Goal: Task Accomplishment & Management: Use online tool/utility

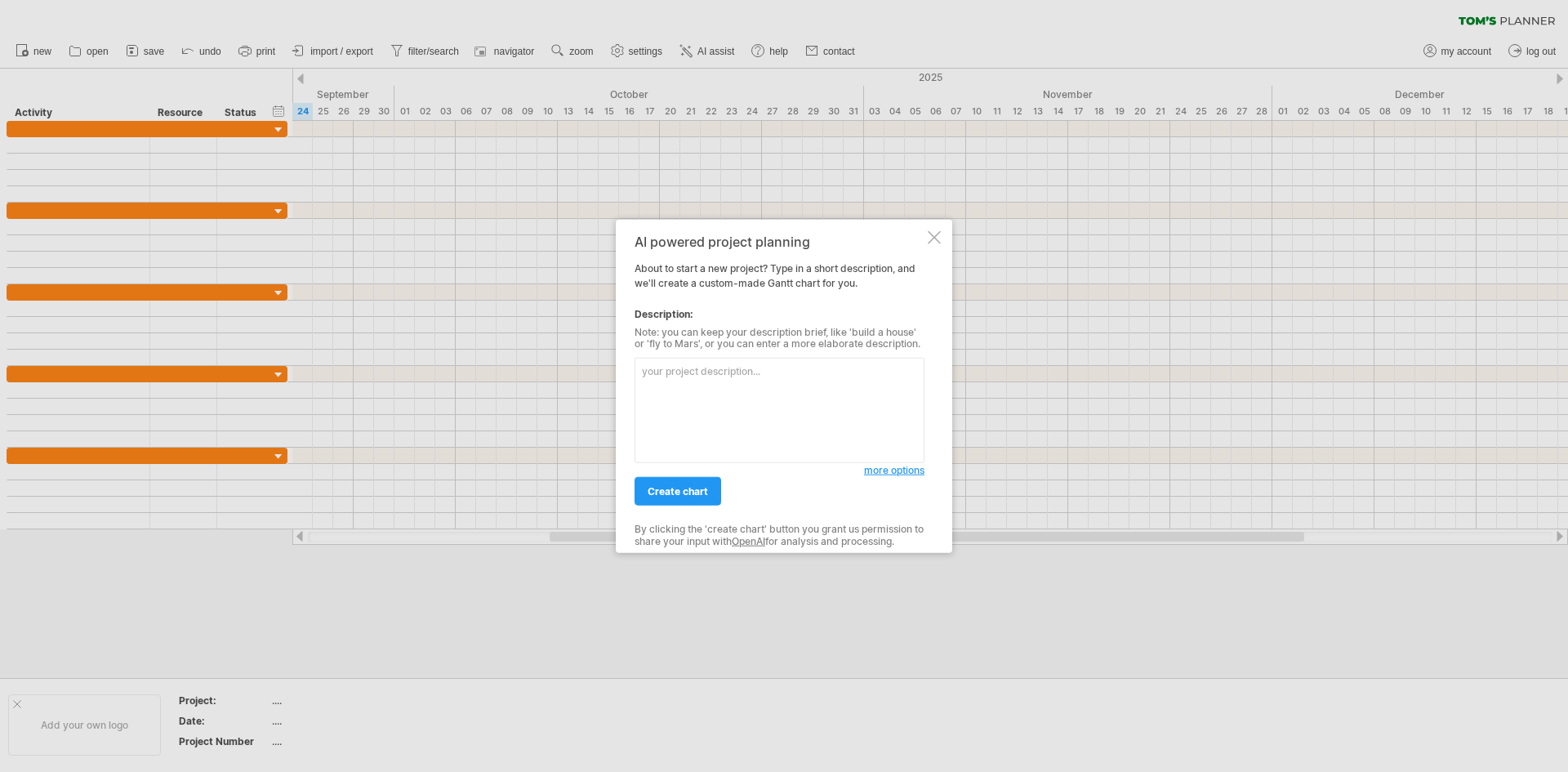
click at [712, 408] on textarea at bounding box center [779, 410] width 289 height 106
type textarea "ㄎ"
type textarea "建"
type textarea "我想要建立一個測試用途的專案，測試邀請其他人加入協作"
click at [683, 492] on span "create chart" at bounding box center [677, 491] width 60 height 12
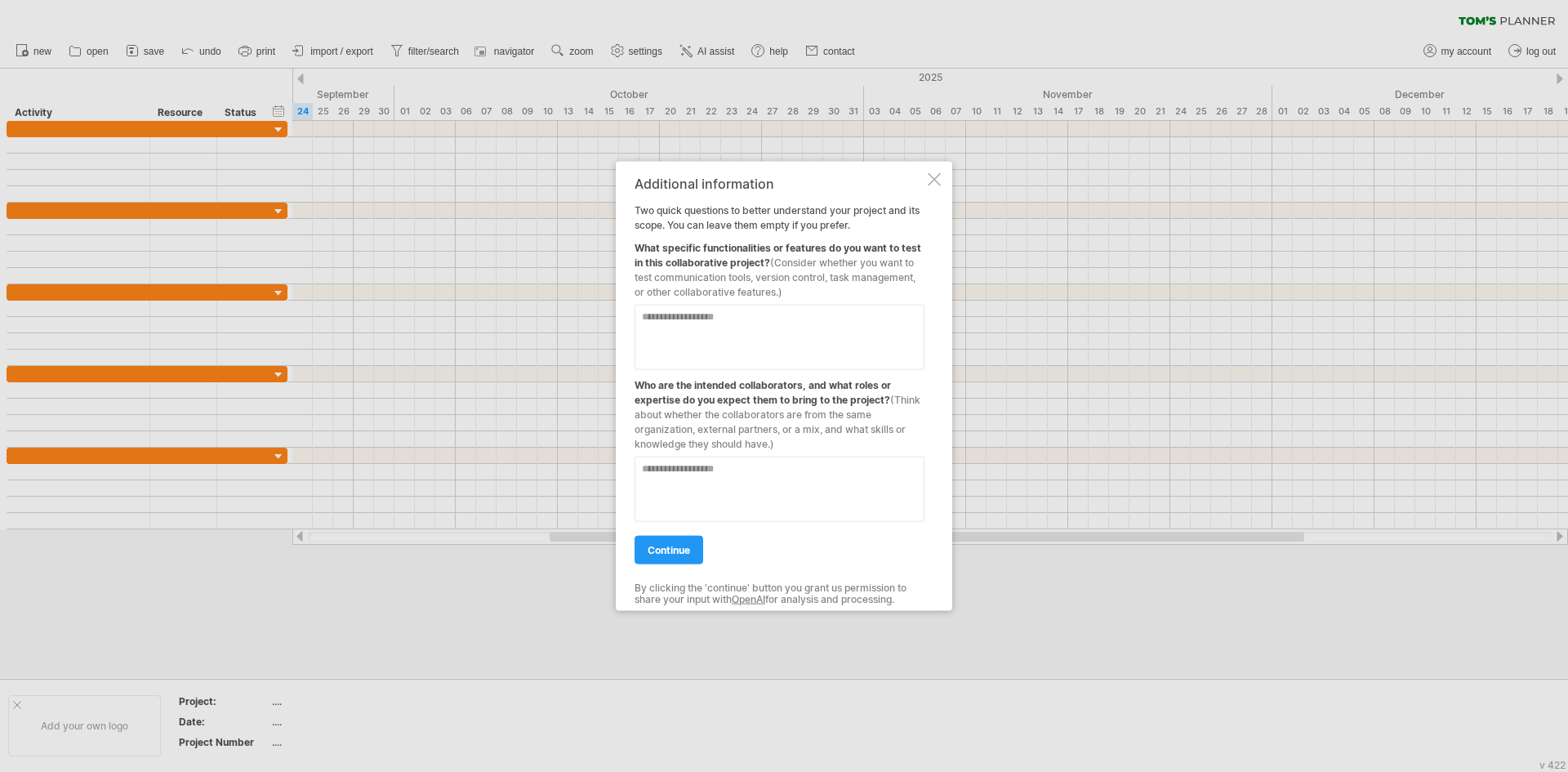
click at [822, 345] on textarea at bounding box center [779, 336] width 289 height 65
drag, startPoint x: 834, startPoint y: 278, endPoint x: 866, endPoint y: 276, distance: 32.1
click at [866, 276] on span "(Consider whether you want to test communication tools, version control, task m…" at bounding box center [775, 276] width 281 height 42
click at [816, 334] on textarea at bounding box center [779, 336] width 289 height 65
type textarea "****"
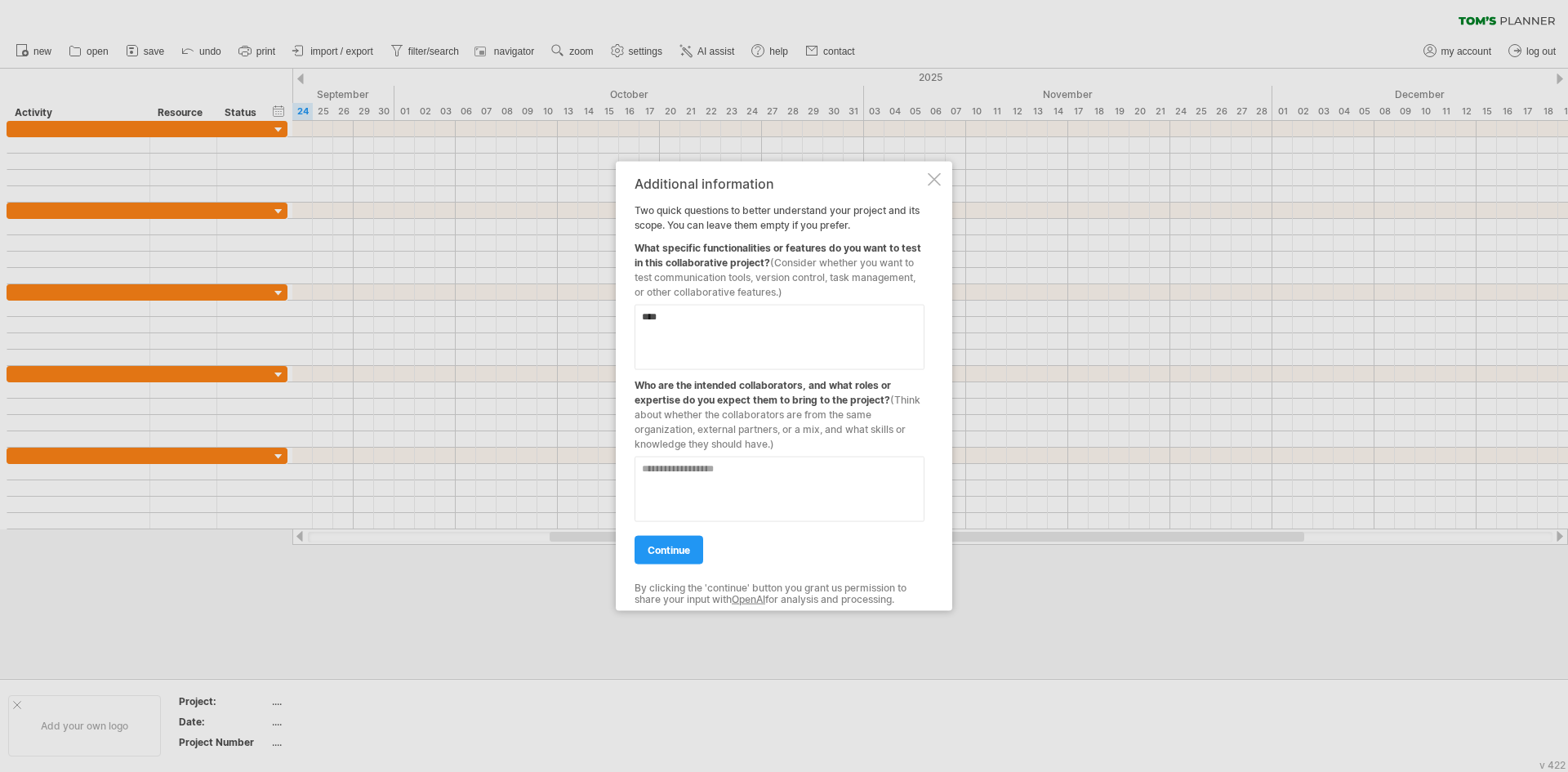
click at [772, 498] on textarea at bounding box center [779, 488] width 289 height 65
click at [895, 498] on textarea at bounding box center [779, 488] width 289 height 65
paste textarea "**********"
click at [848, 480] on textarea "**********" at bounding box center [779, 488] width 289 height 65
type textarea "**********"
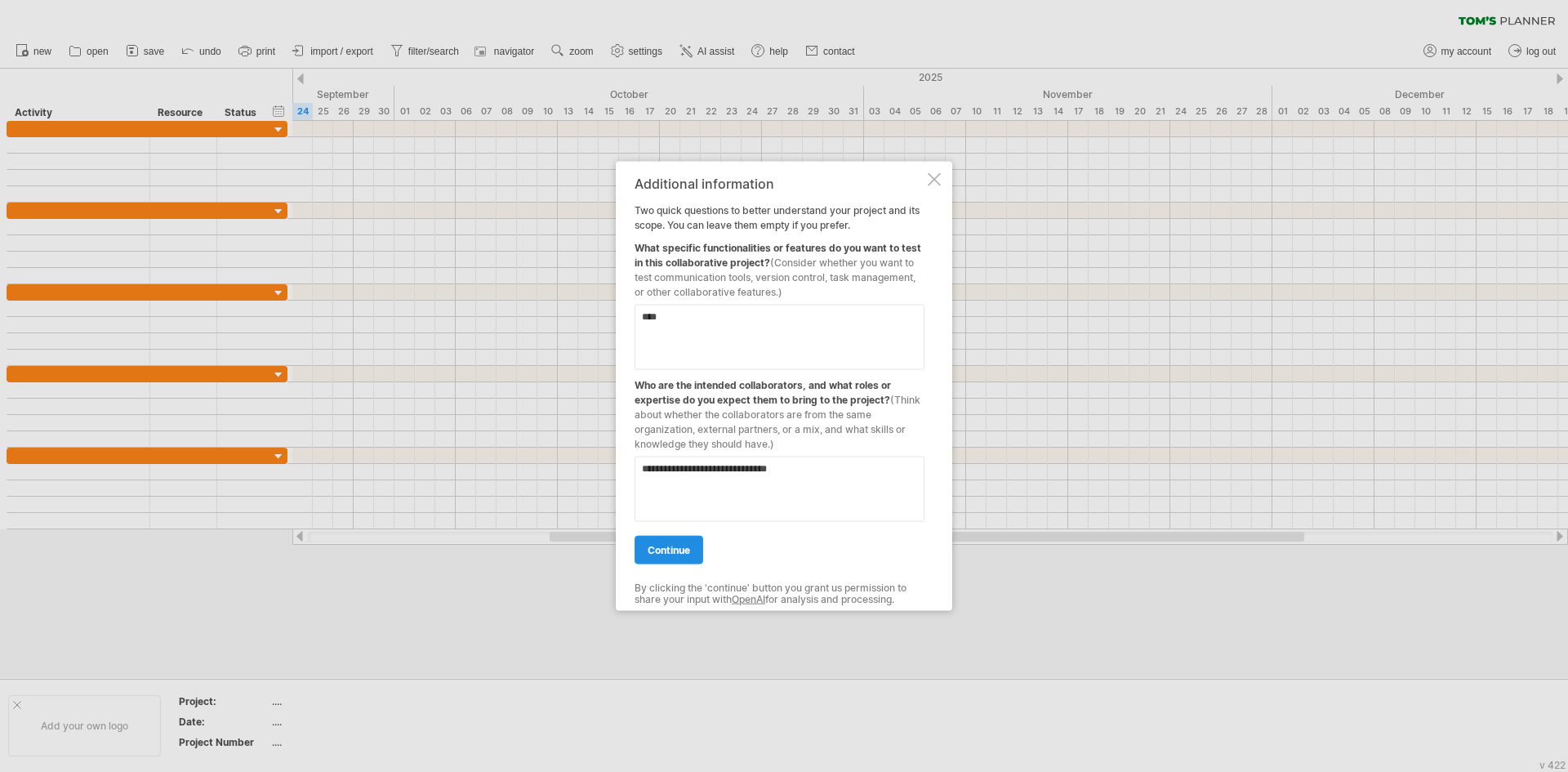
click at [683, 547] on span "continue" at bounding box center [669, 548] width 43 height 12
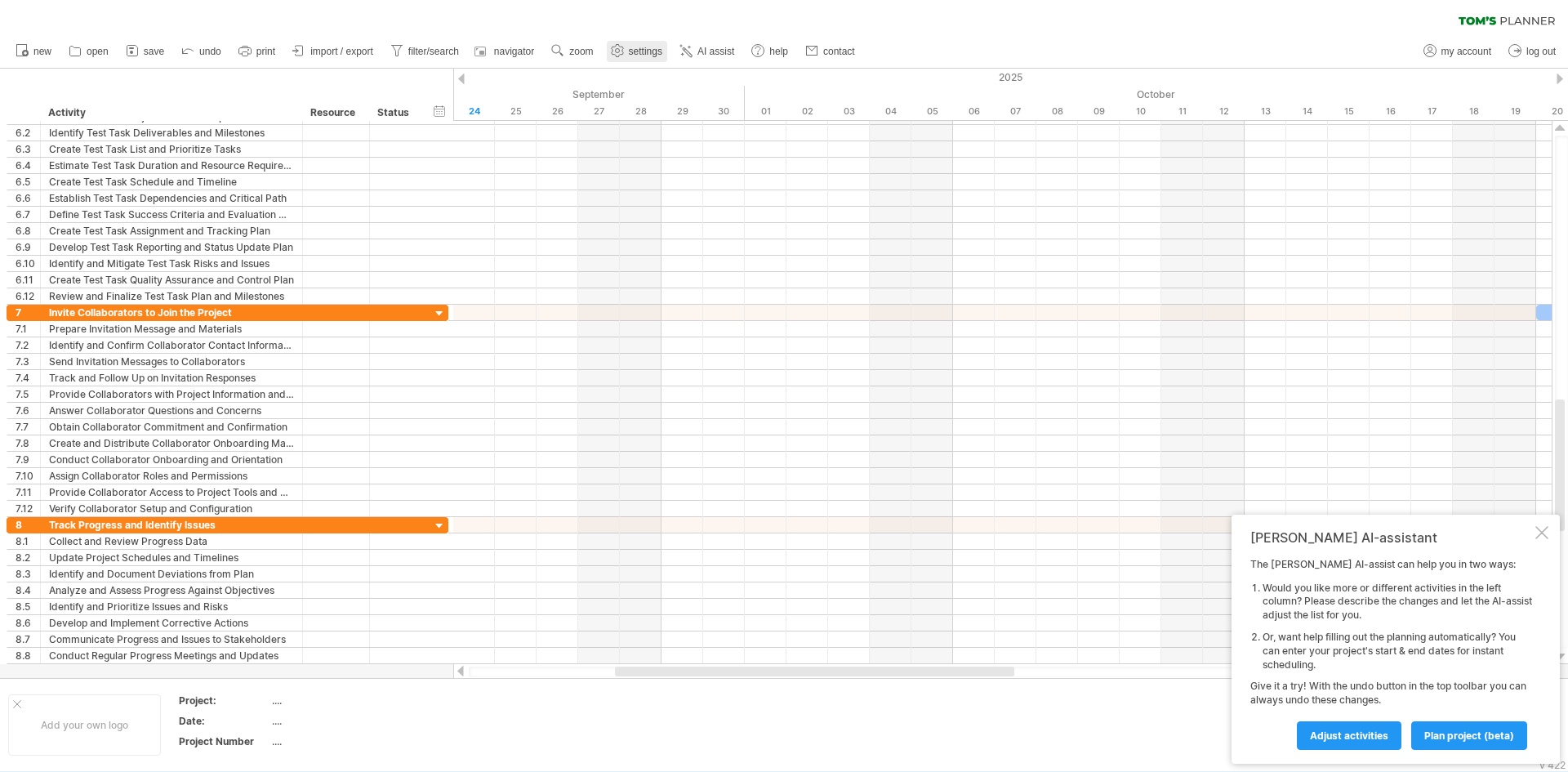
click at [657, 51] on span "settings" at bounding box center [646, 51] width 33 height 11
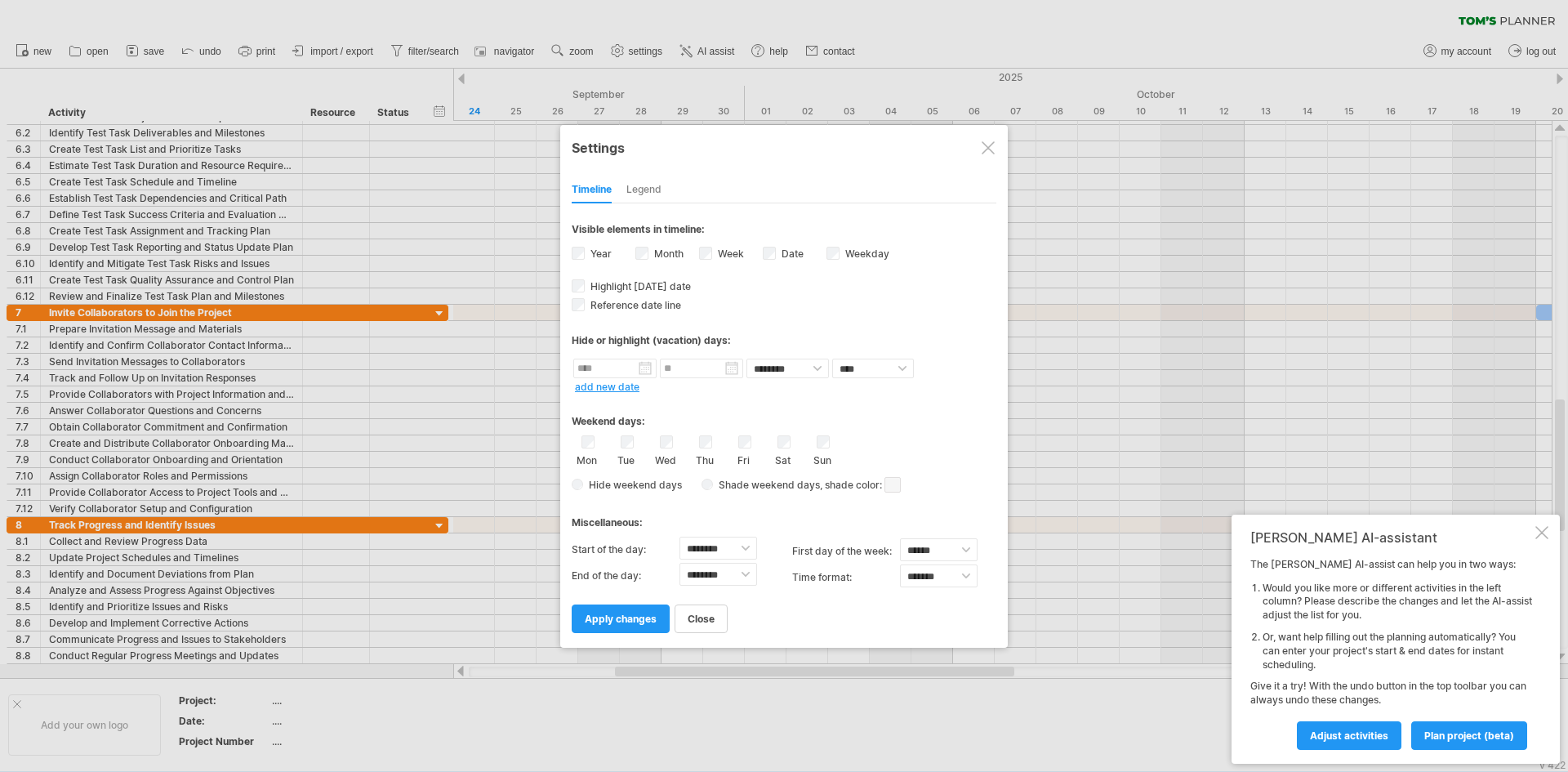
click at [647, 191] on div "Legend" at bounding box center [644, 190] width 35 height 26
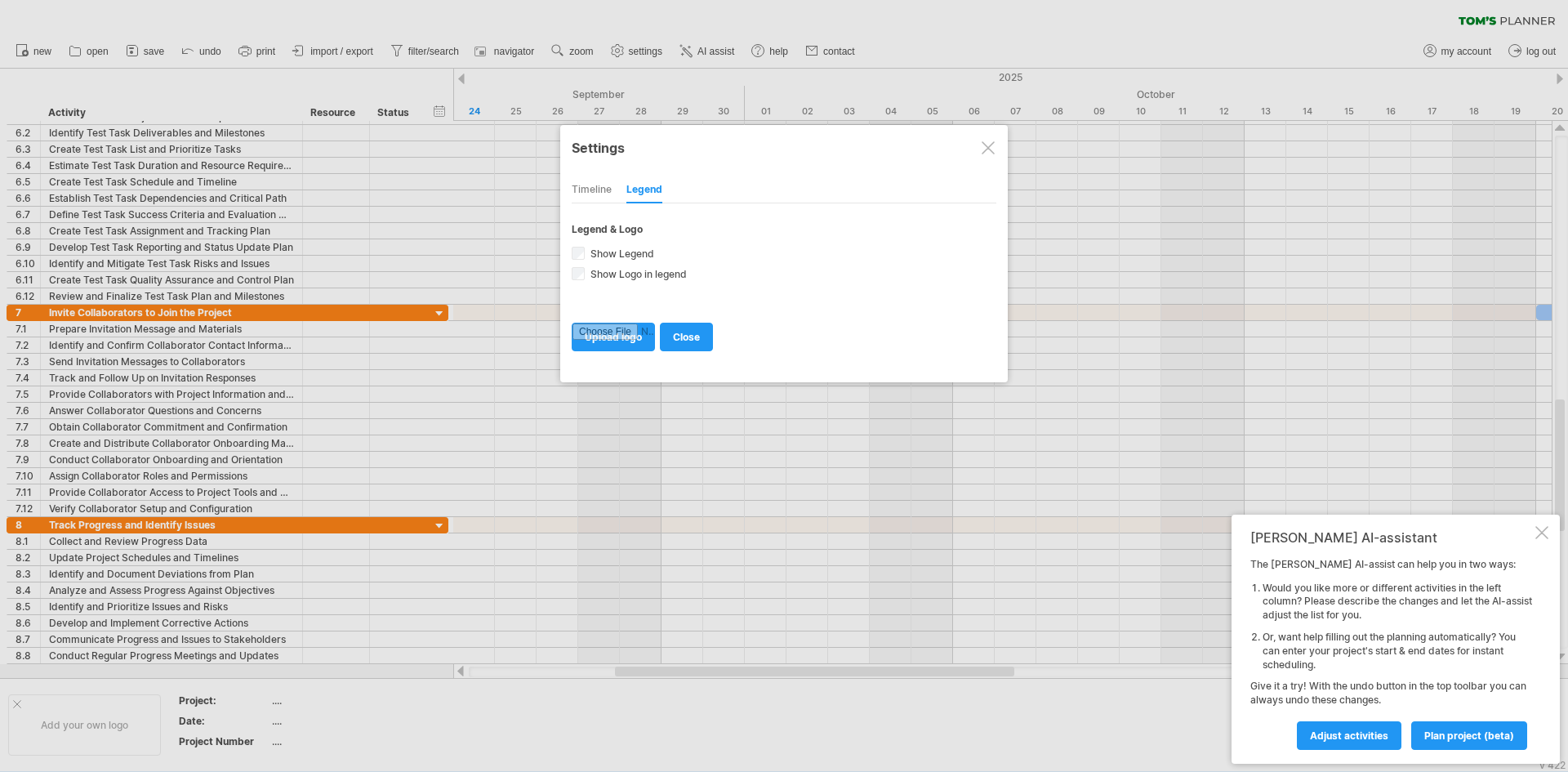
click at [992, 149] on div at bounding box center [988, 148] width 13 height 13
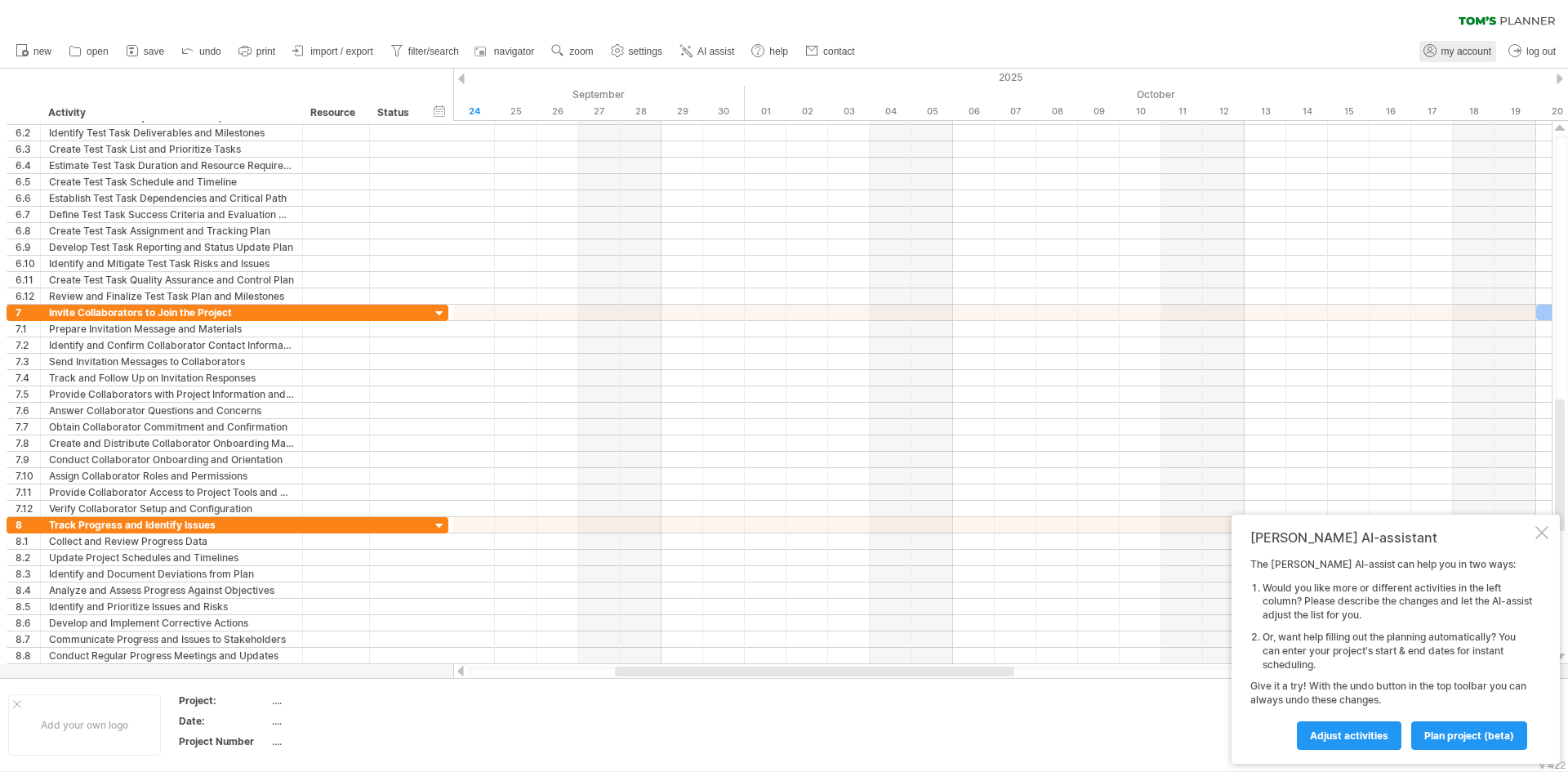
click at [1491, 56] on link "my account" at bounding box center [1457, 51] width 77 height 21
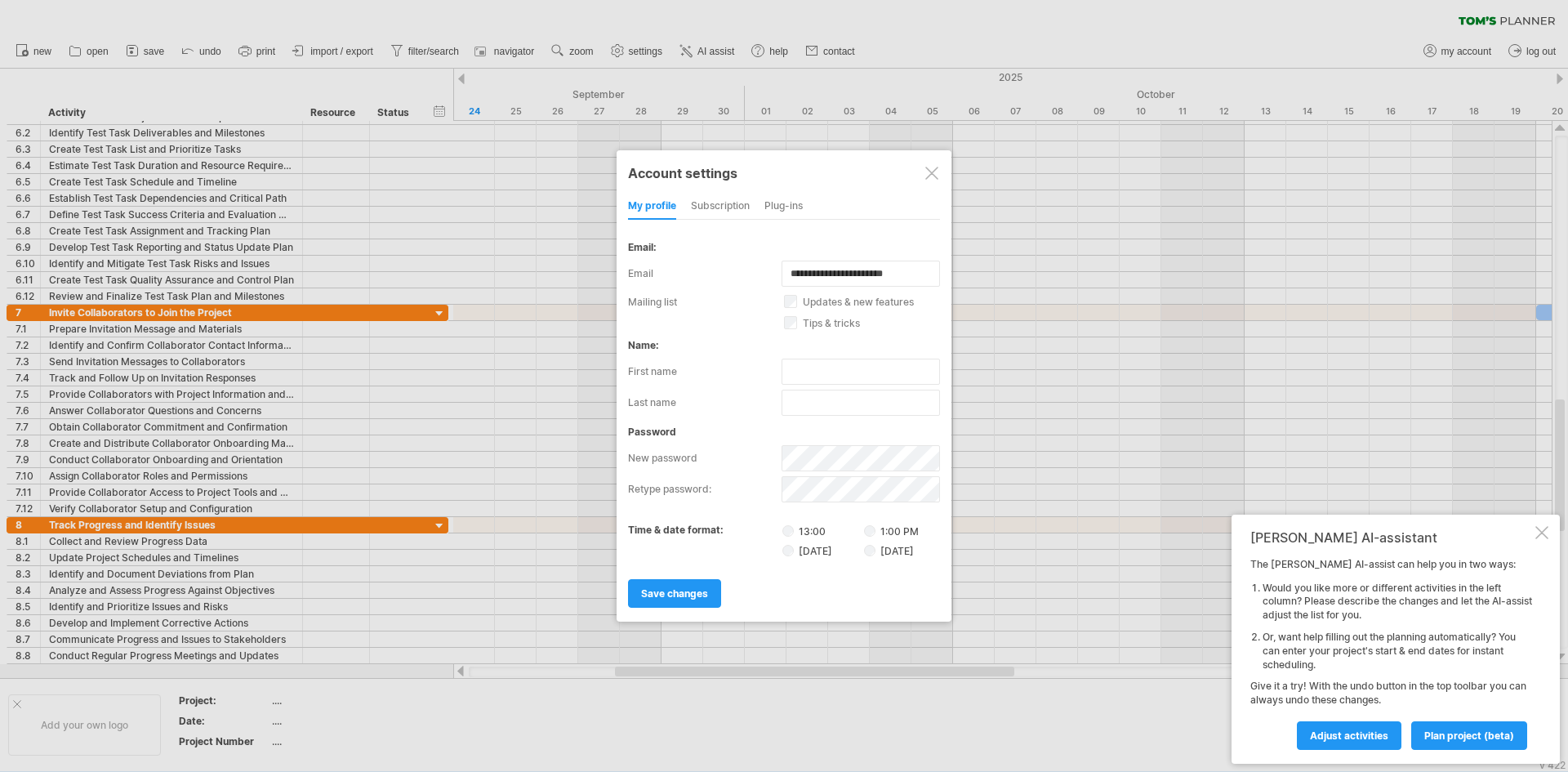
click at [708, 214] on div "subscription" at bounding box center [720, 207] width 58 height 26
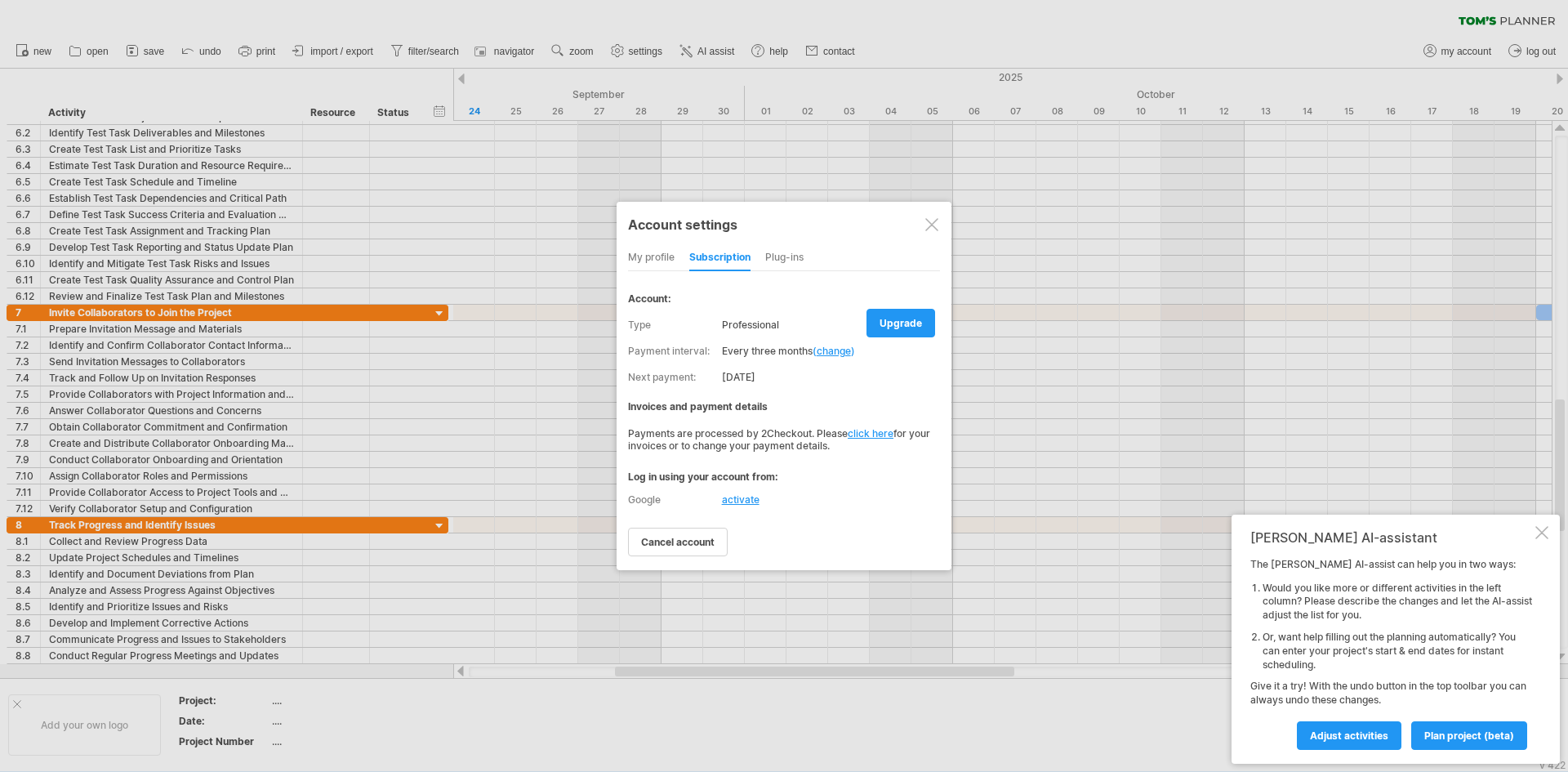
click at [917, 46] on div at bounding box center [784, 386] width 1568 height 772
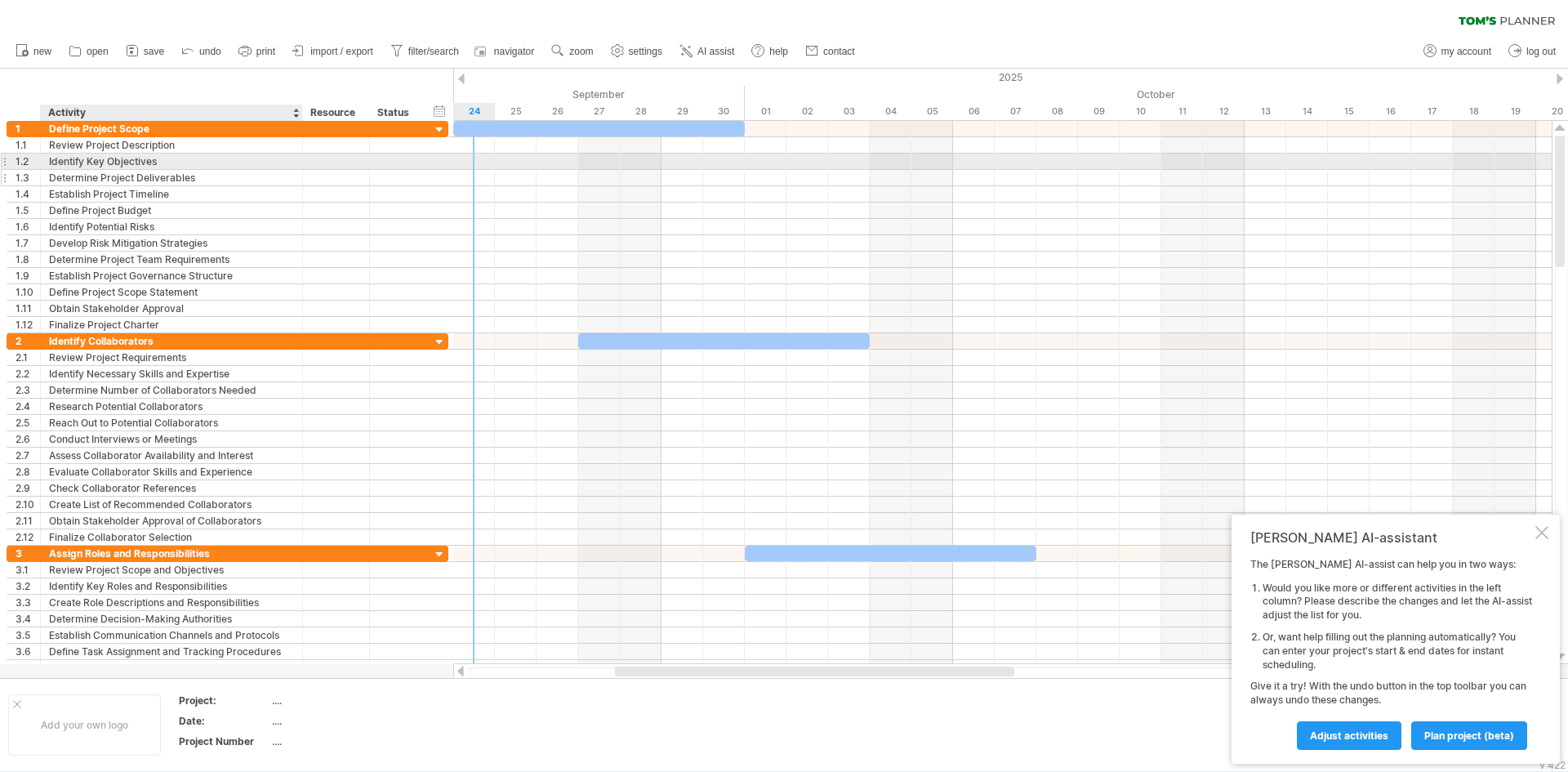
click at [257, 170] on div "Determine Project Deliverables" at bounding box center [172, 177] width 245 height 16
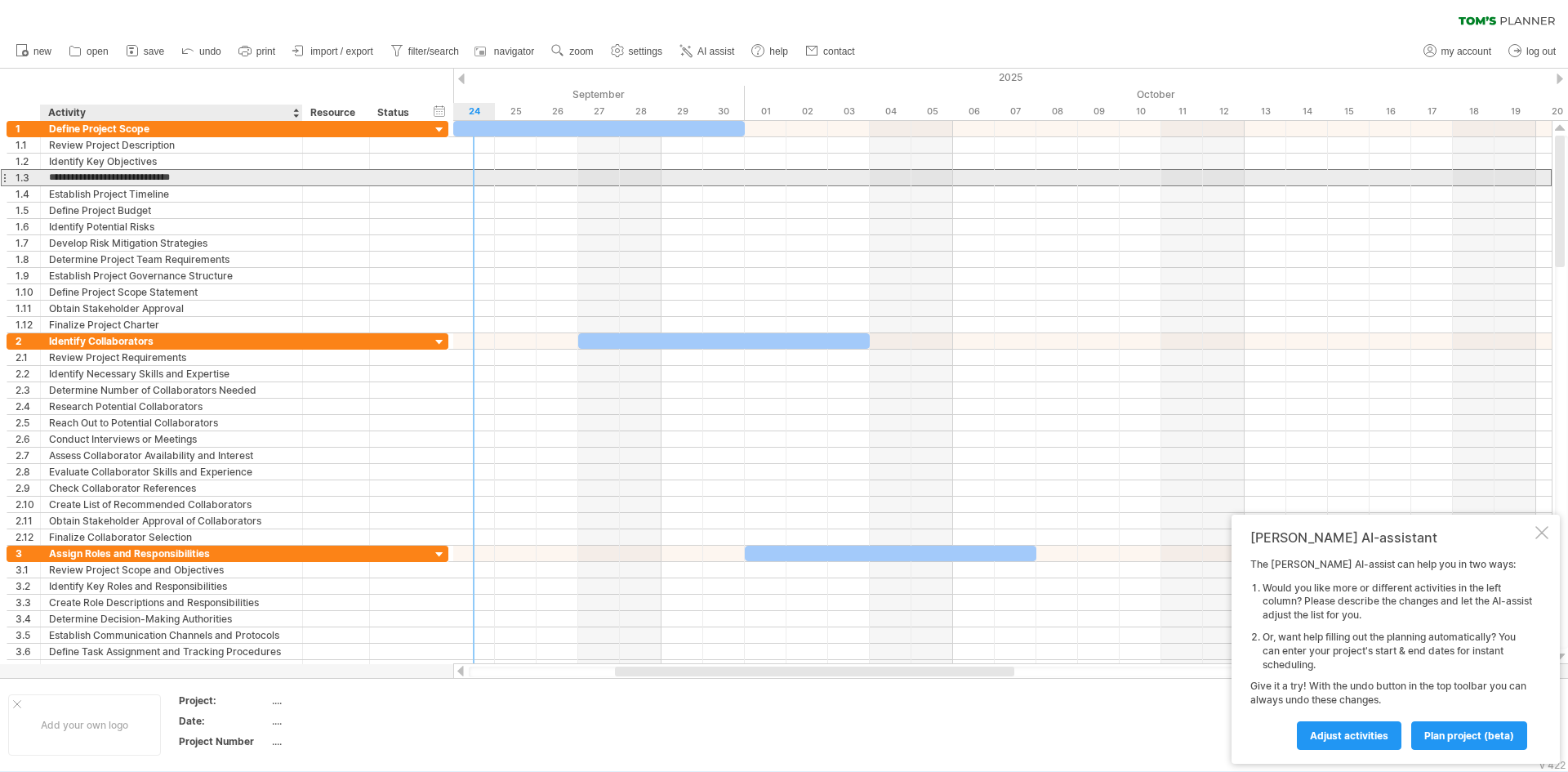
click at [262, 186] on div "**********" at bounding box center [227, 177] width 442 height 17
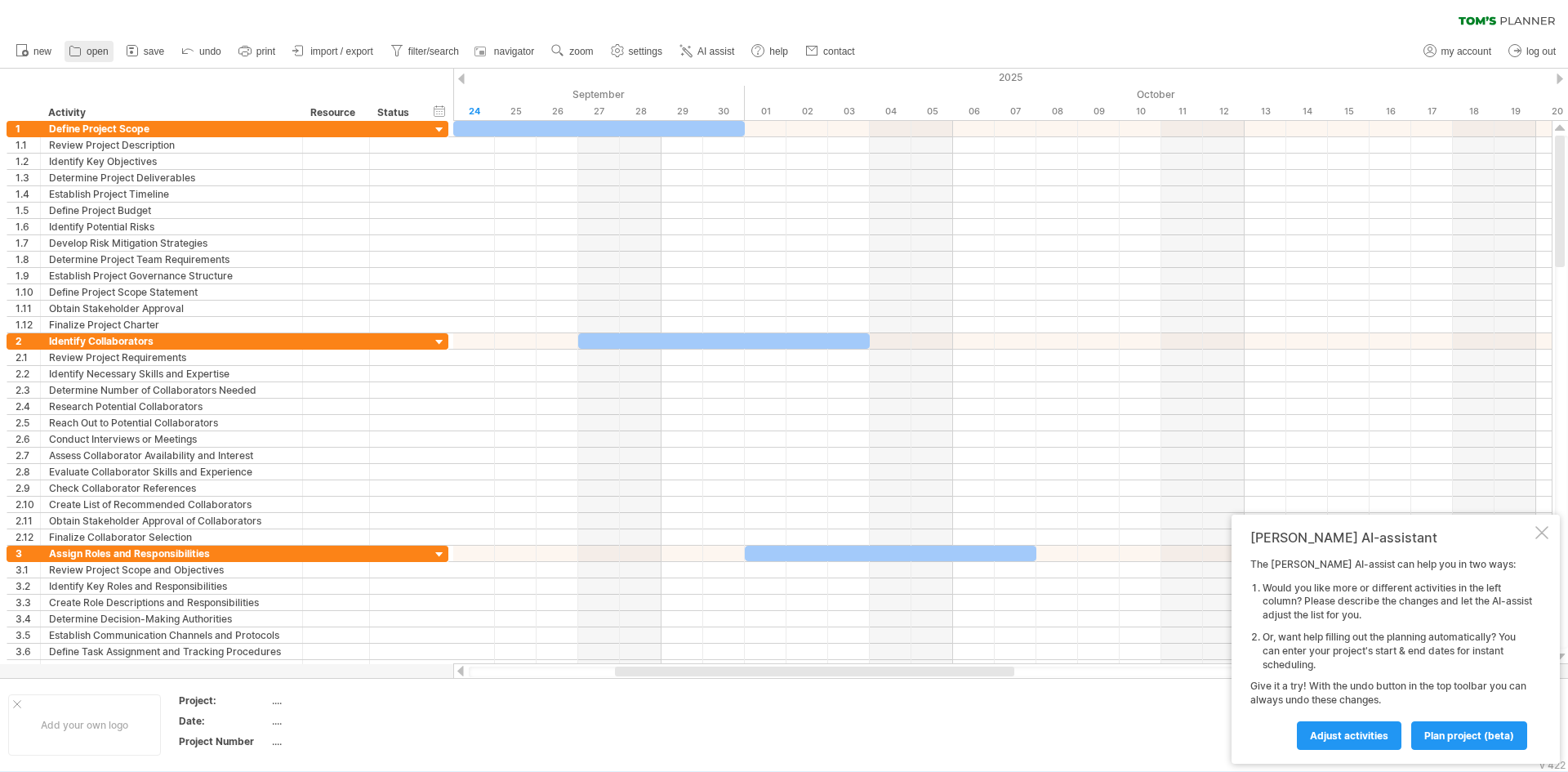
click at [96, 47] on span "open" at bounding box center [97, 51] width 22 height 11
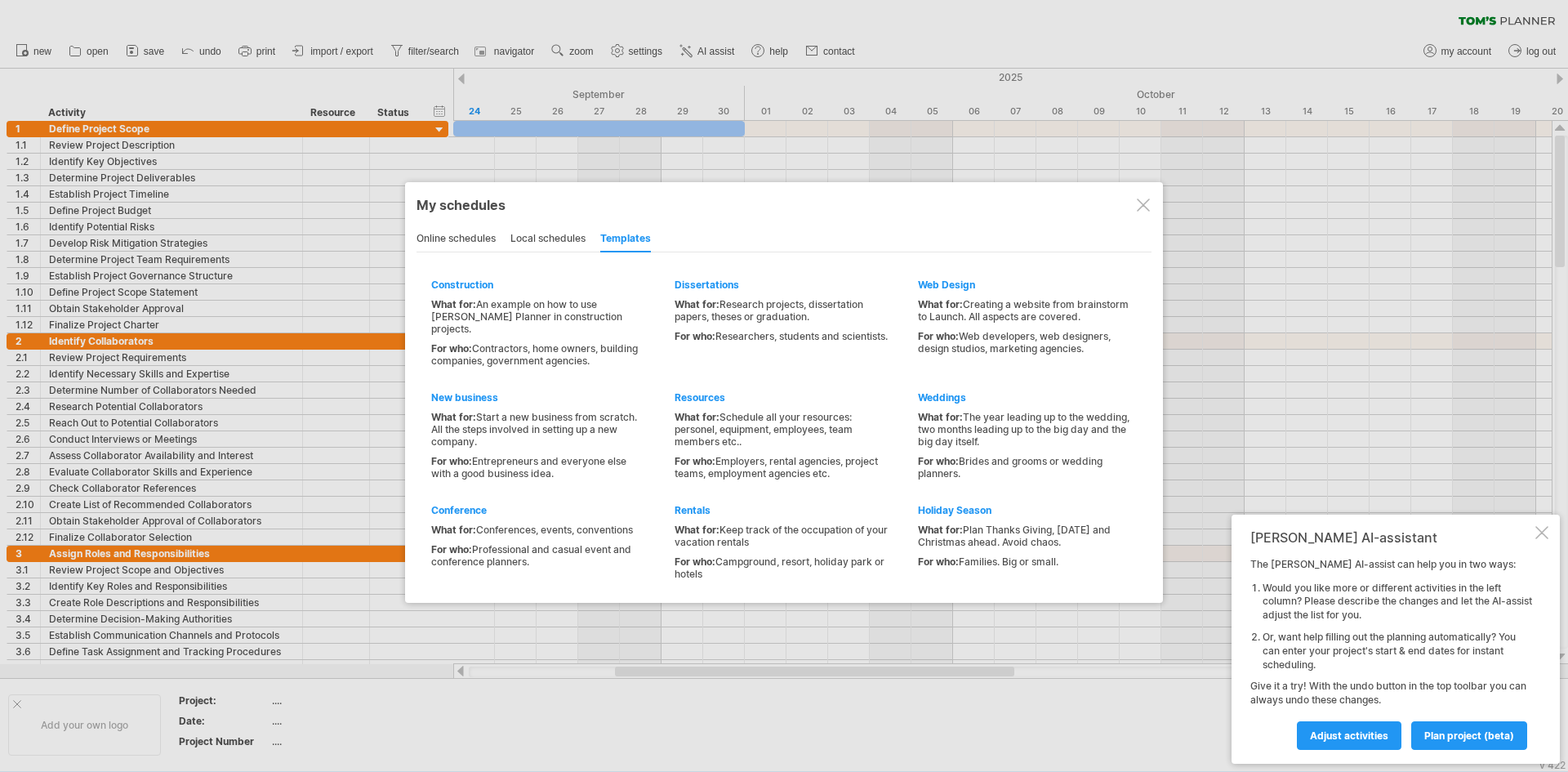
click at [434, 242] on div "online schedules" at bounding box center [456, 239] width 79 height 26
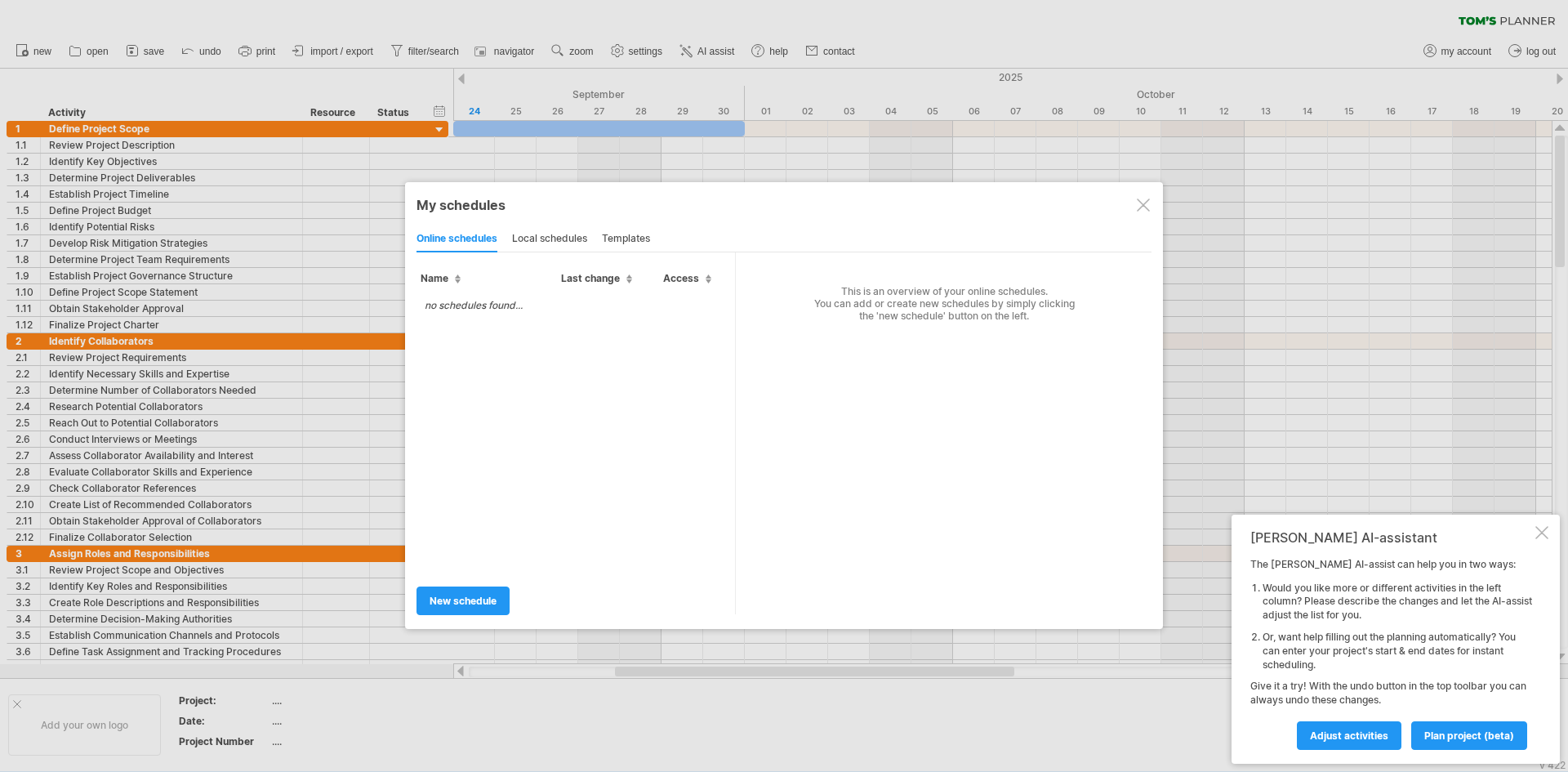
click at [562, 245] on div "local schedules" at bounding box center [549, 239] width 75 height 26
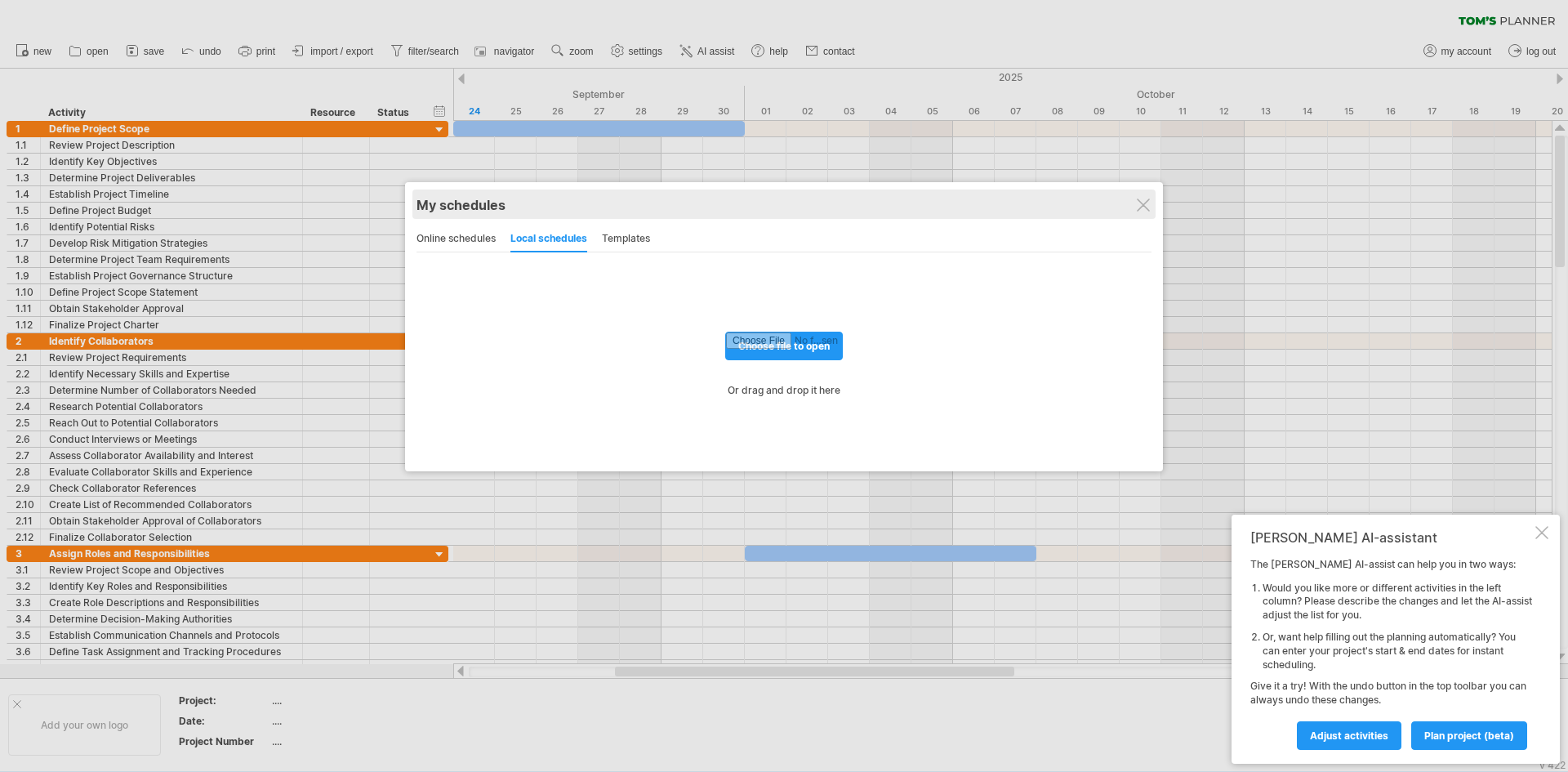
click at [1146, 211] on div "My schedules" at bounding box center [784, 205] width 735 height 17
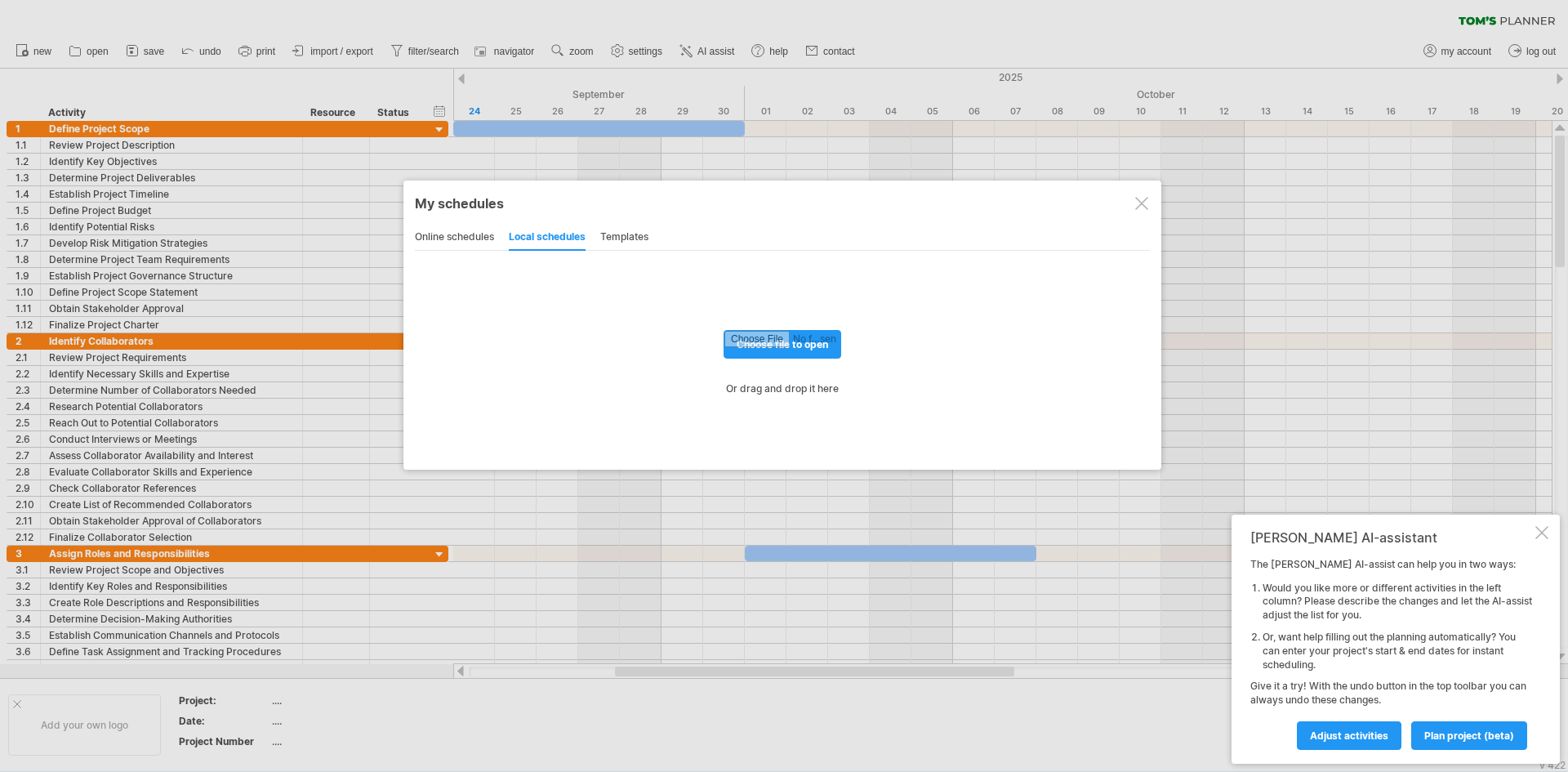
click at [1143, 208] on div at bounding box center [1141, 203] width 13 height 13
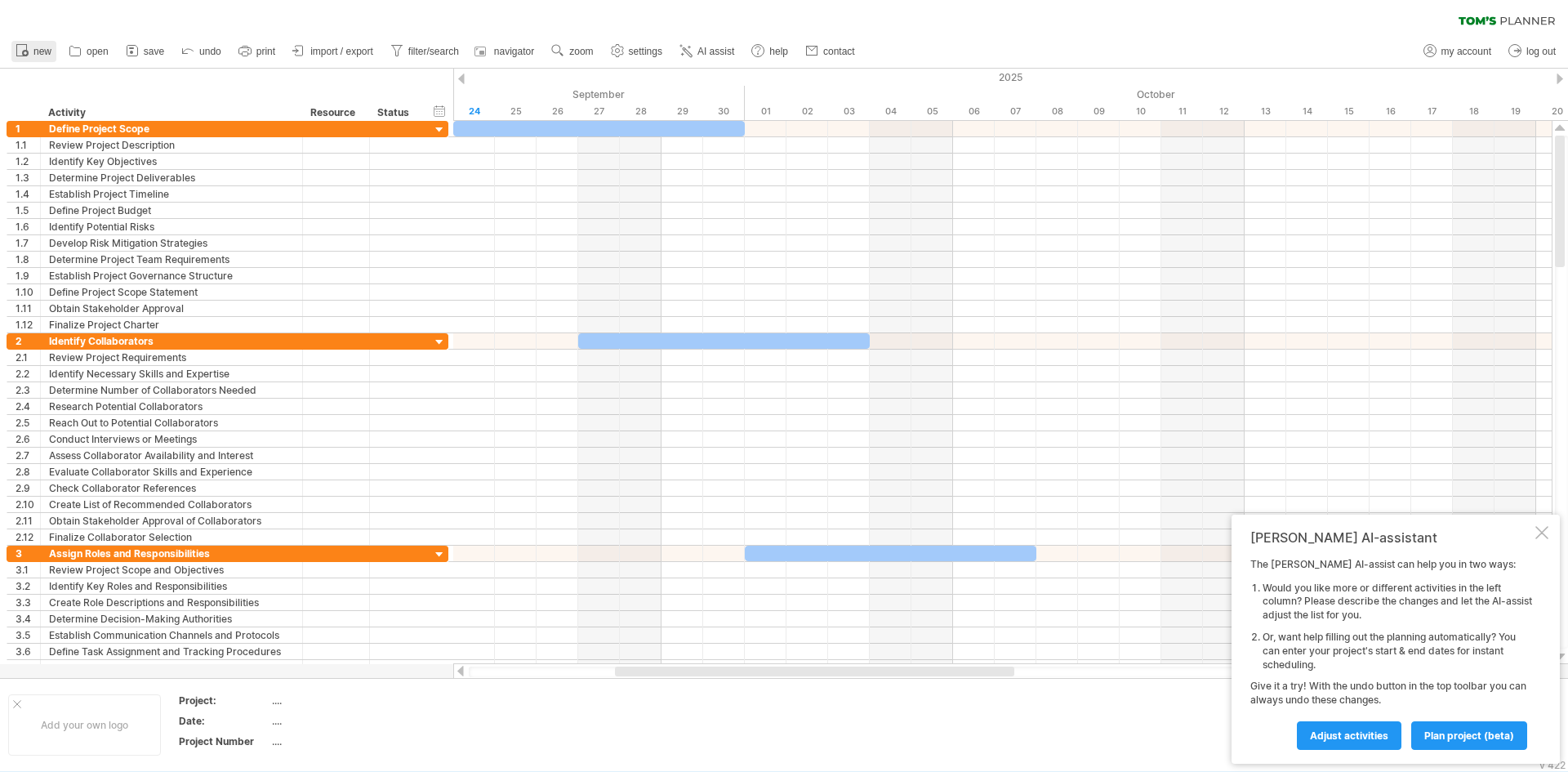
click at [42, 58] on link "new" at bounding box center [33, 51] width 45 height 21
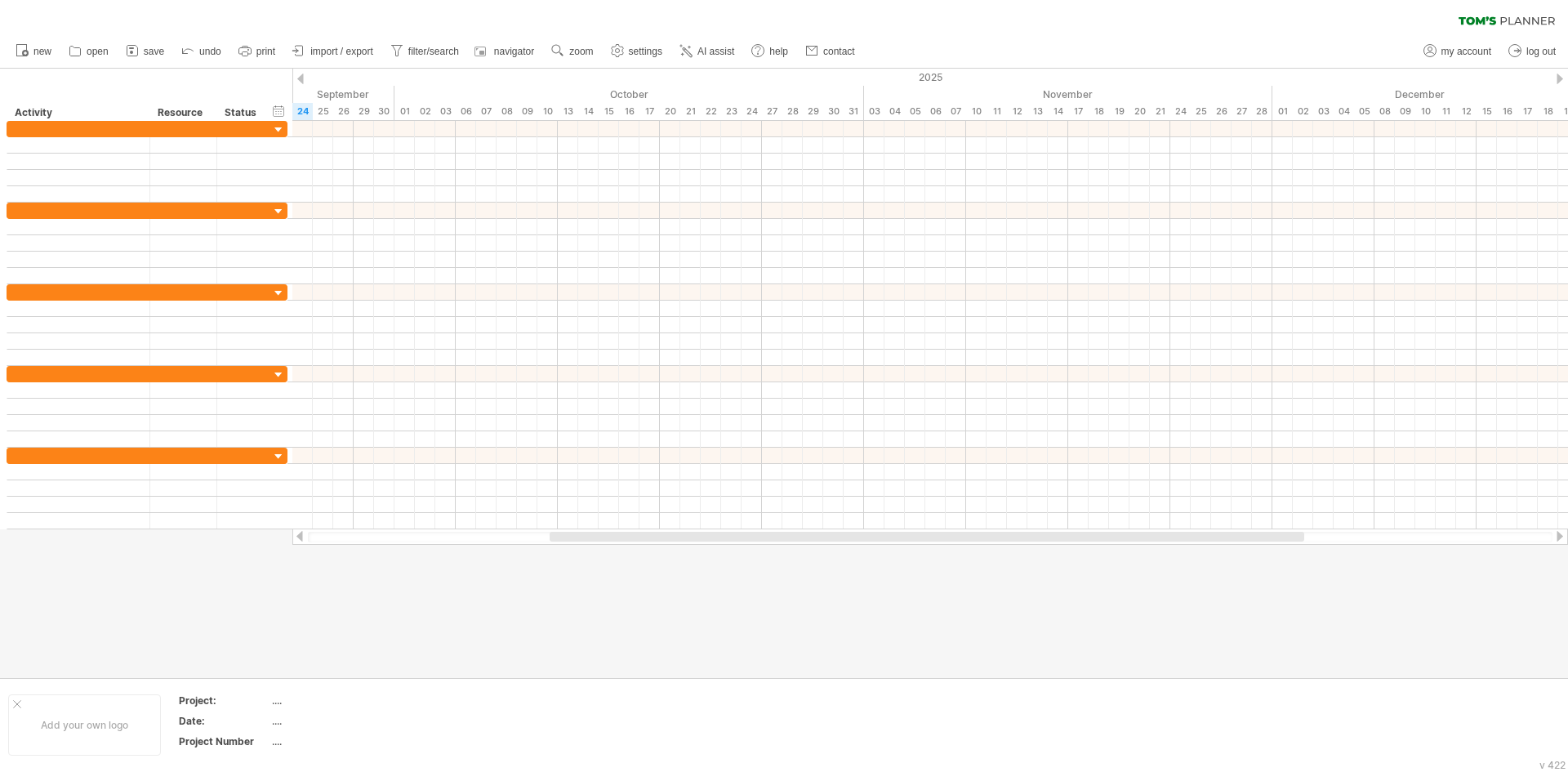
click at [412, 534] on div at bounding box center [930, 536] width 1244 height 10
click at [412, 534] on div at bounding box center [930, 536] width 1244 height 10
drag, startPoint x: 606, startPoint y: 535, endPoint x: 201, endPoint y: 527, distance: 405.1
click at [202, 527] on div "Trying to reach [DOMAIN_NAME] Connected again... 0% clear filter new" at bounding box center [784, 386] width 1568 height 772
click at [92, 55] on span "open" at bounding box center [97, 51] width 22 height 11
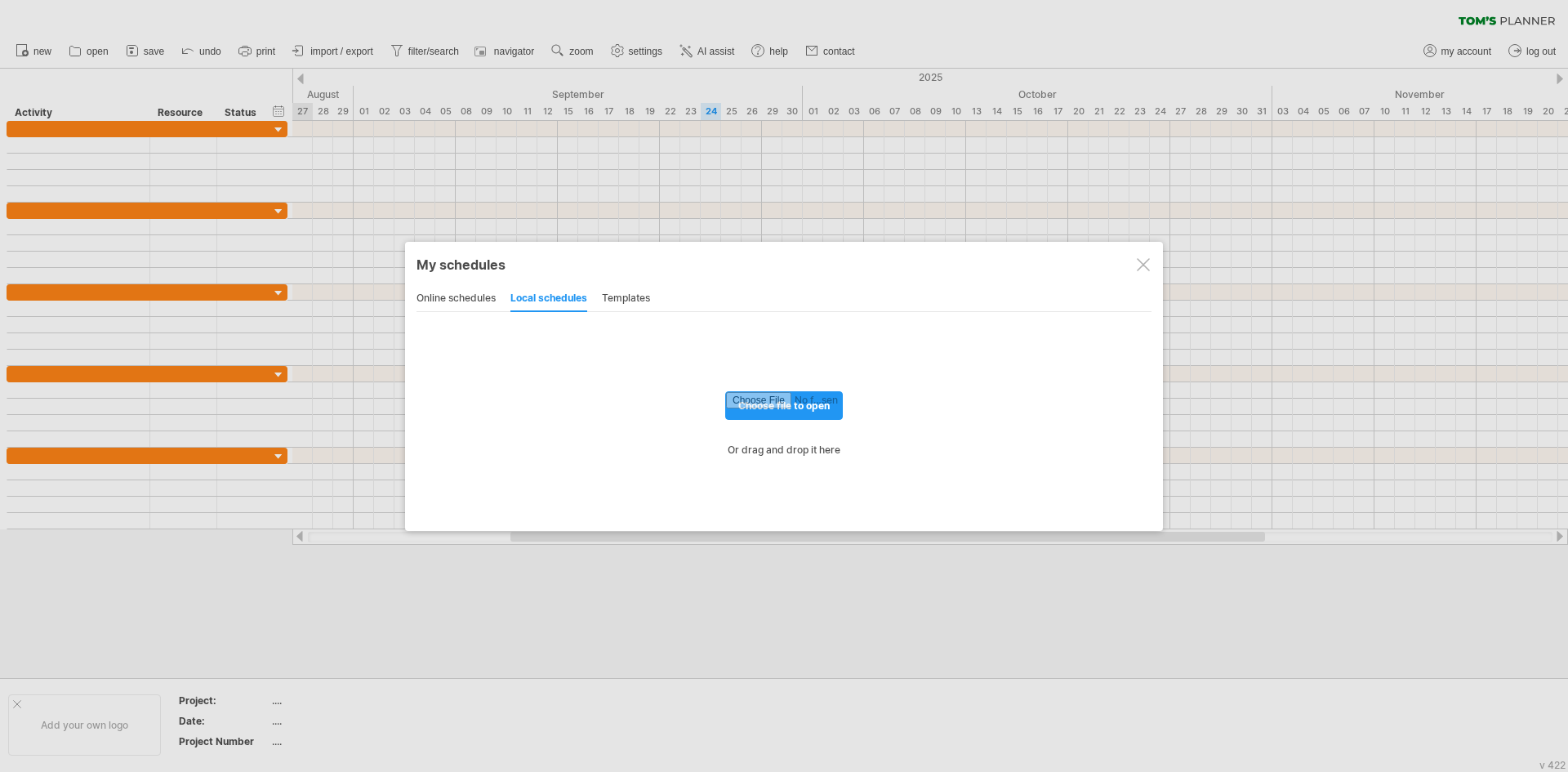
click at [459, 306] on div "online schedules" at bounding box center [456, 299] width 79 height 26
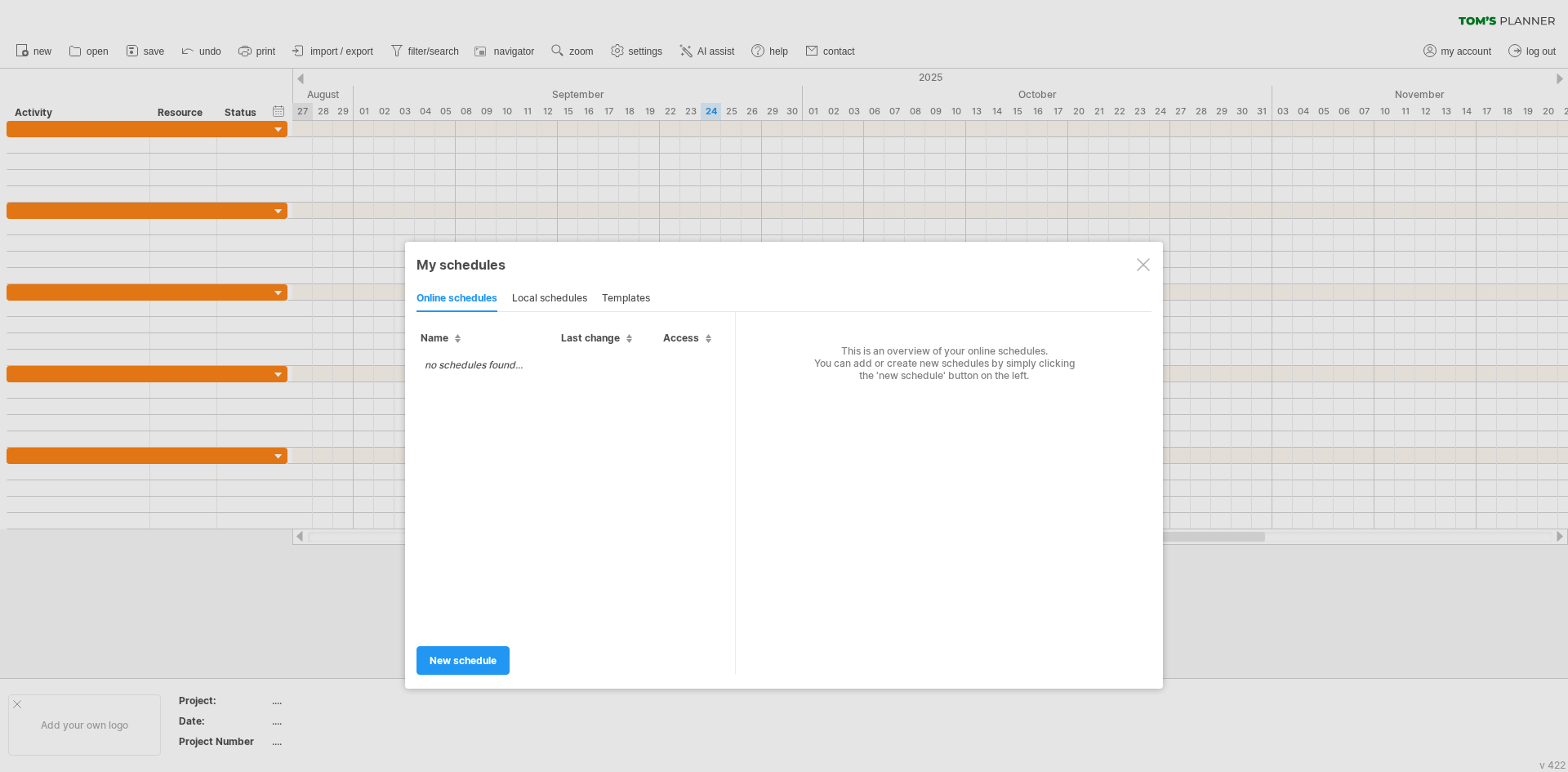
click at [541, 299] on div "local schedules" at bounding box center [549, 299] width 75 height 26
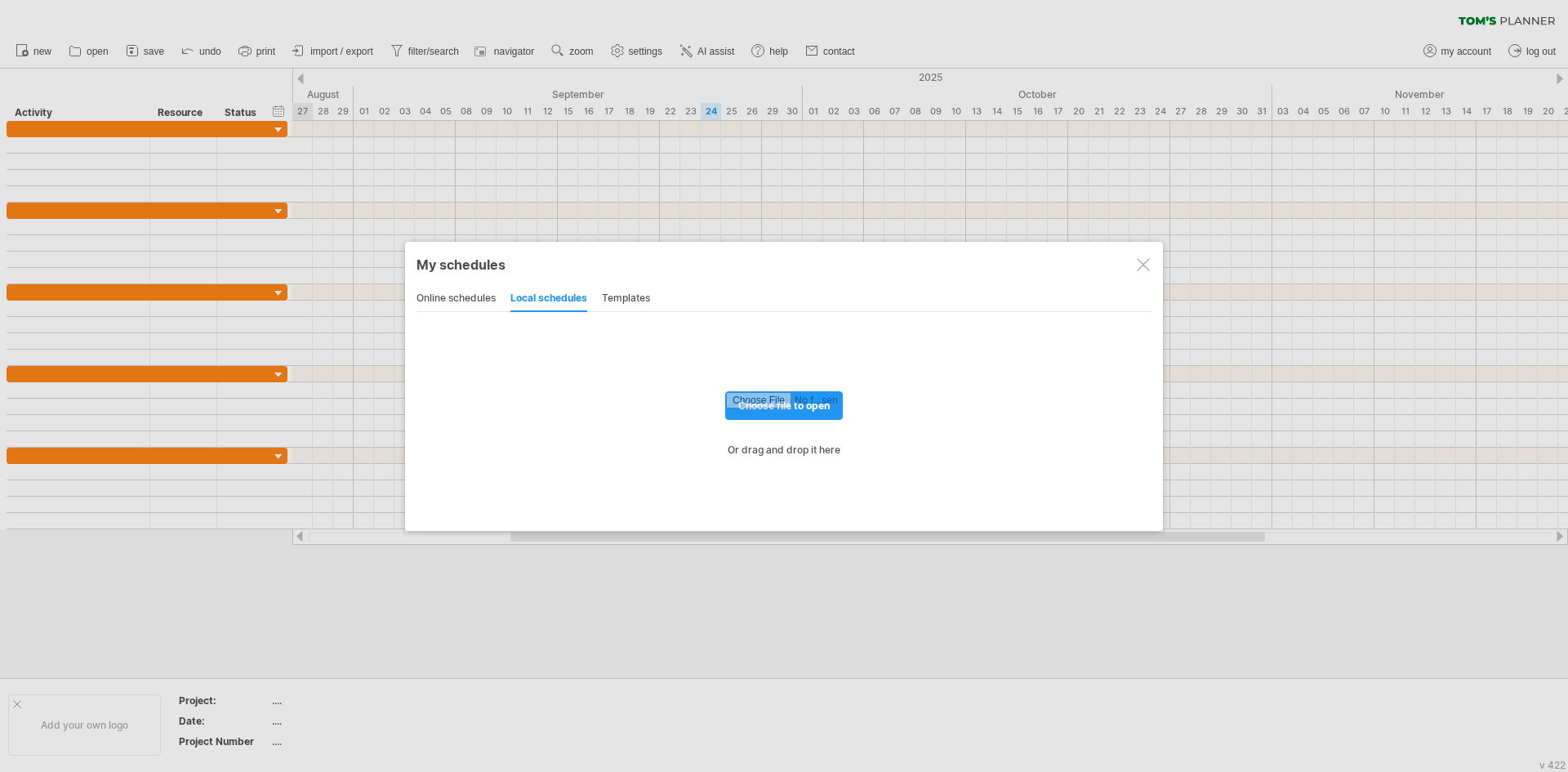
click at [630, 301] on div "templates" at bounding box center [626, 299] width 48 height 26
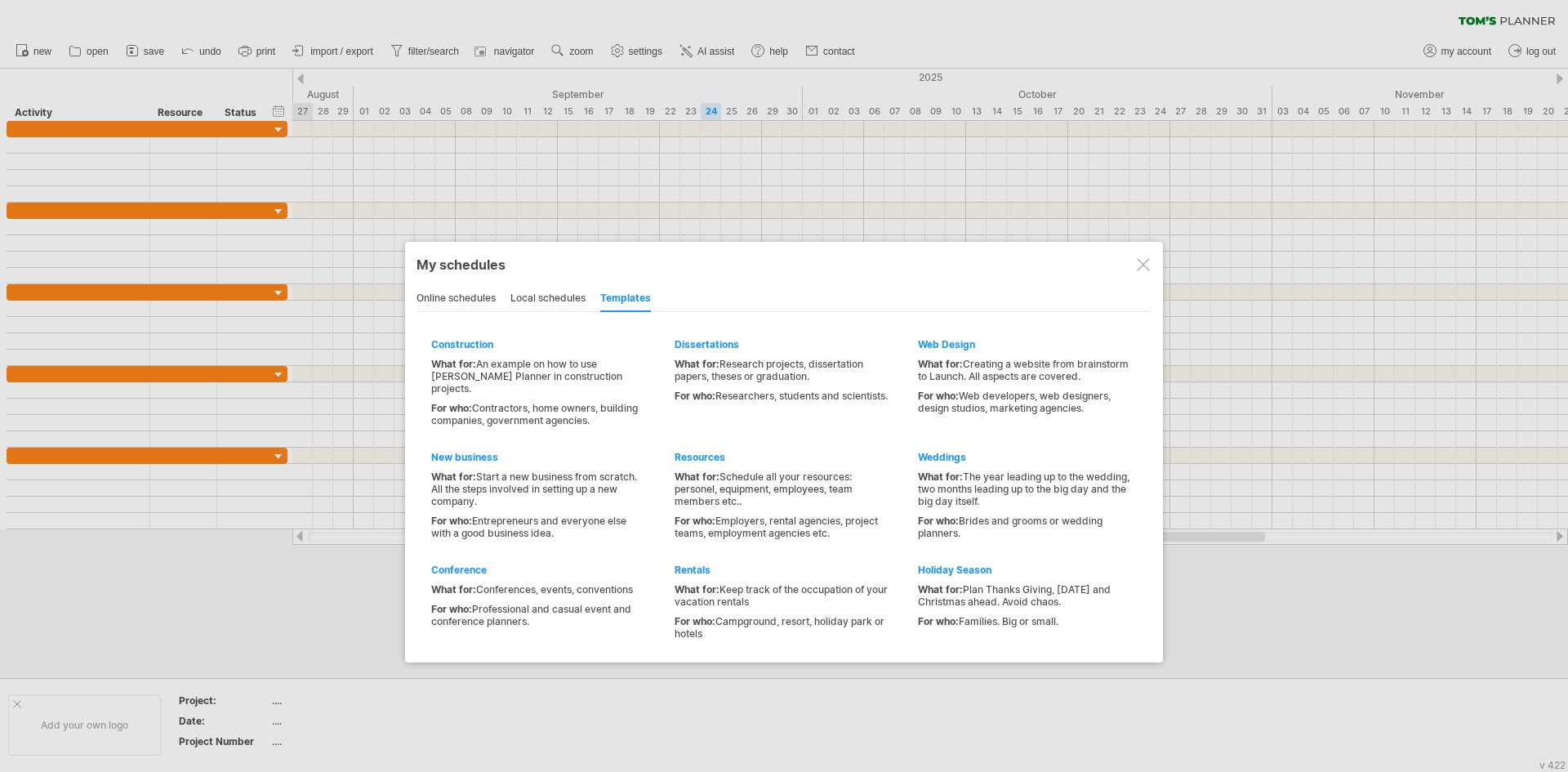
click at [558, 300] on div "local schedules" at bounding box center [547, 299] width 75 height 26
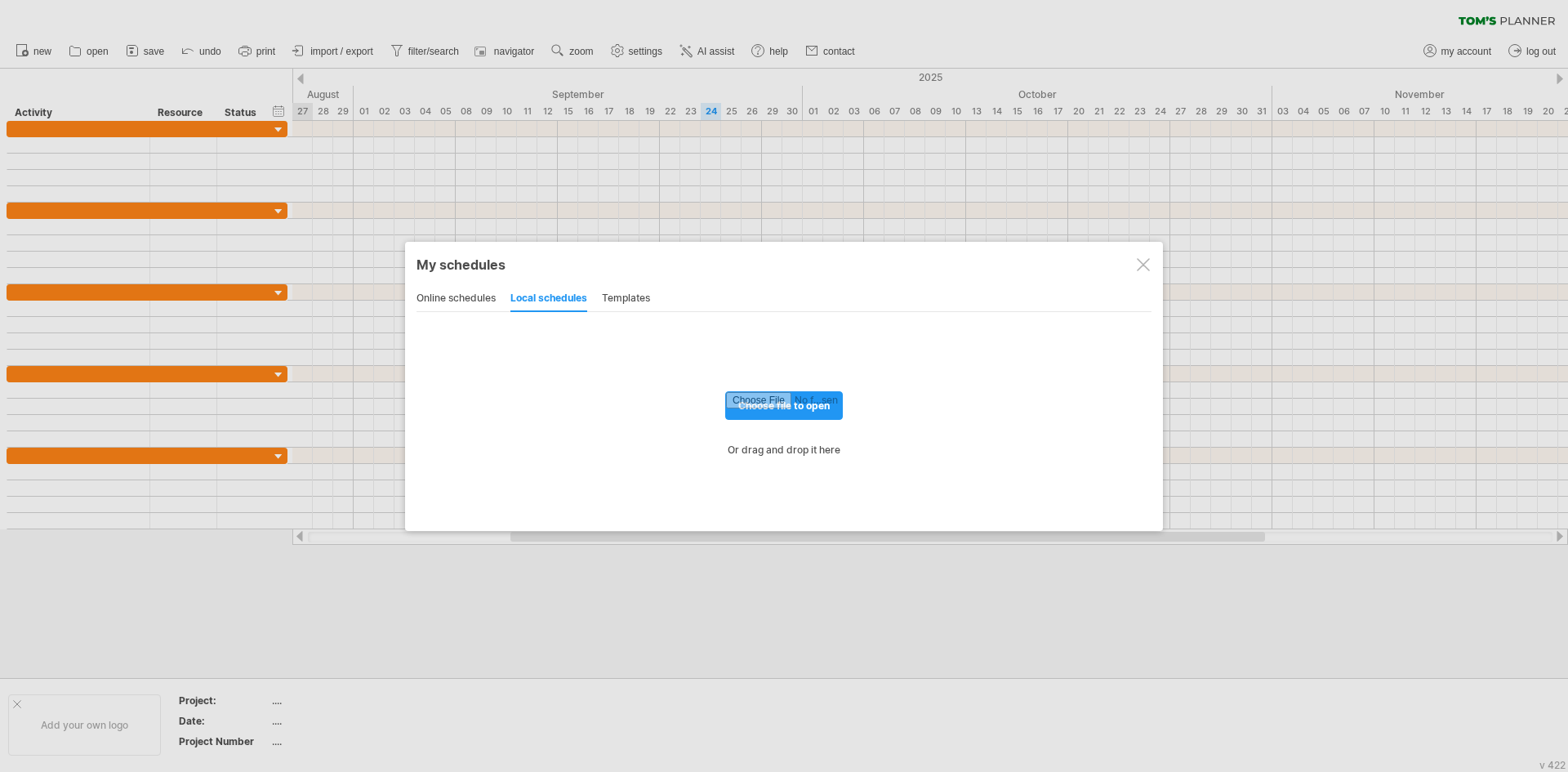
click at [407, 302] on div "My schedules share/collaborate online online schedules local schedules template…" at bounding box center [783, 386] width 758 height 290
click at [439, 302] on div "online schedules" at bounding box center [456, 299] width 79 height 26
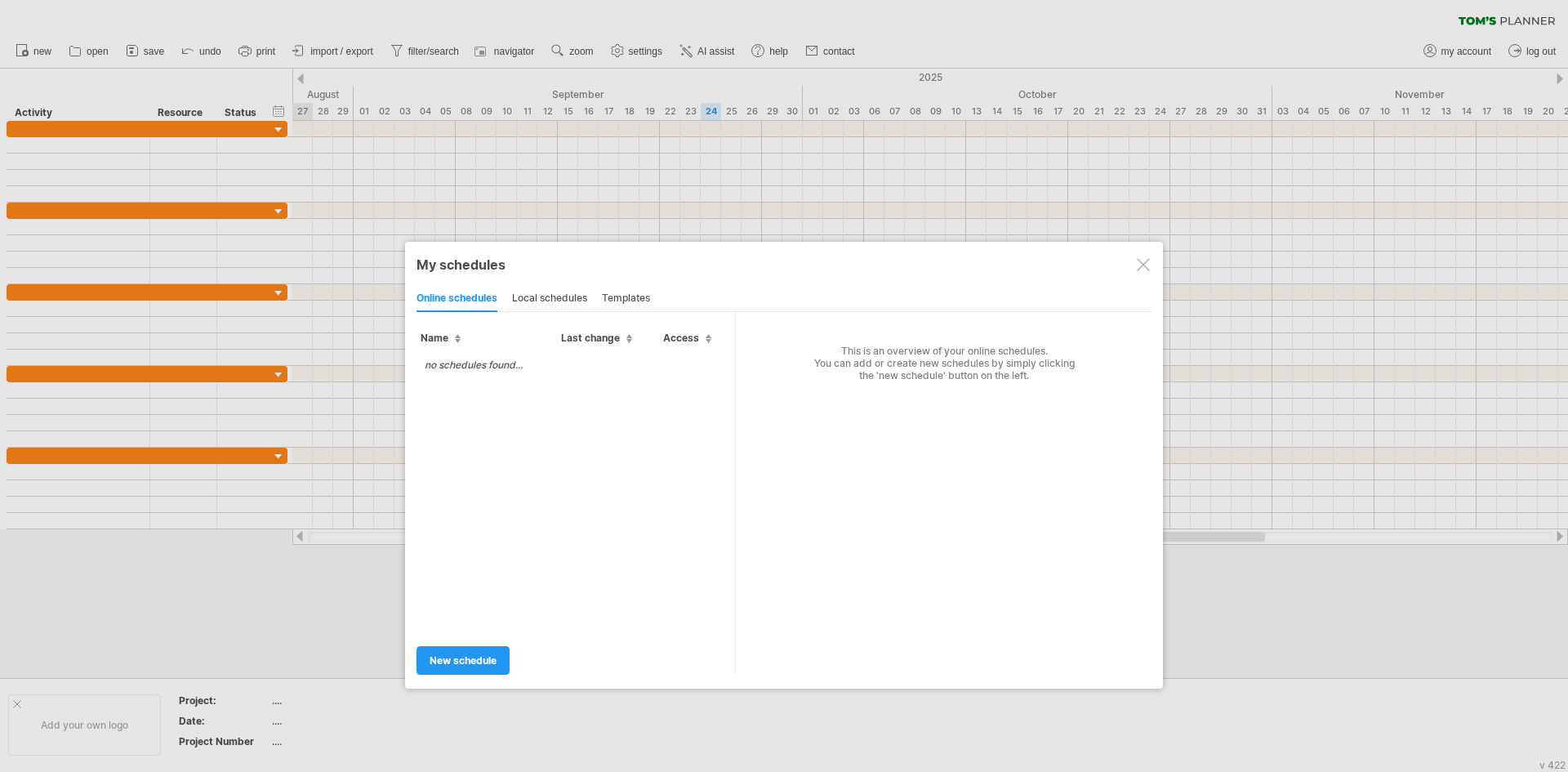
click at [565, 303] on div "local schedules" at bounding box center [549, 299] width 75 height 26
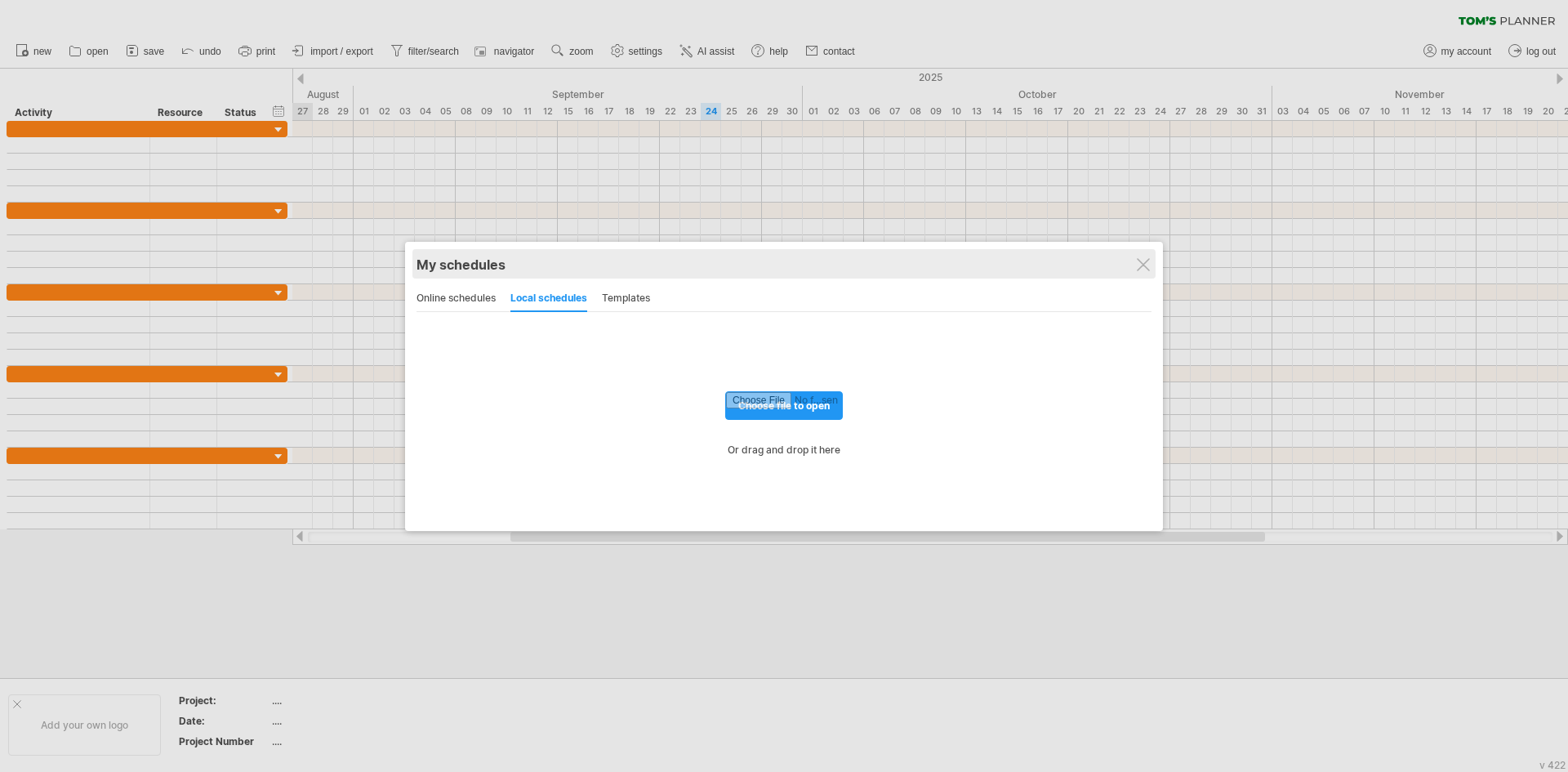
click at [1150, 261] on div "My schedules" at bounding box center [784, 264] width 735 height 17
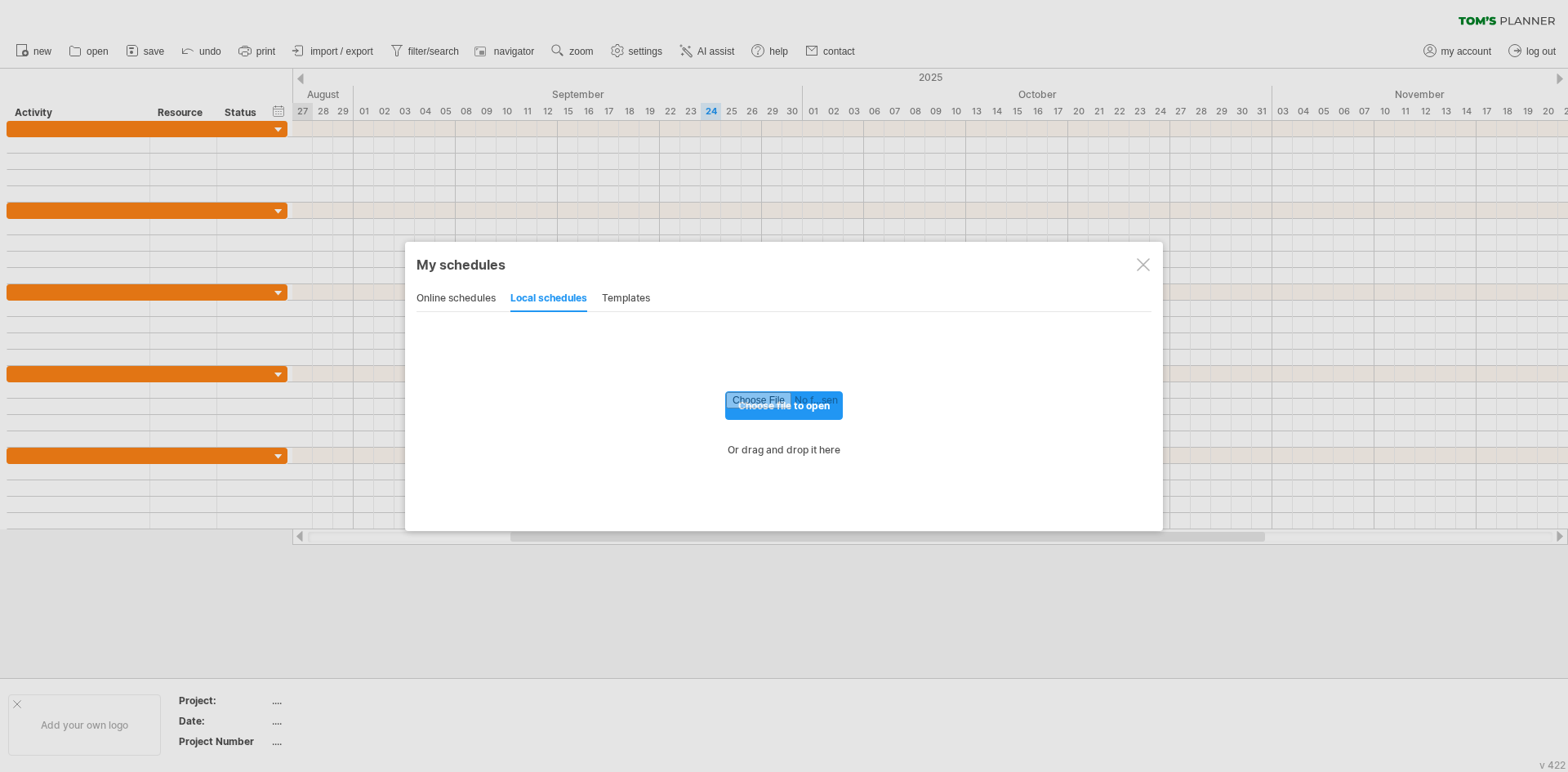
click at [1143, 264] on div at bounding box center [1143, 264] width 13 height 13
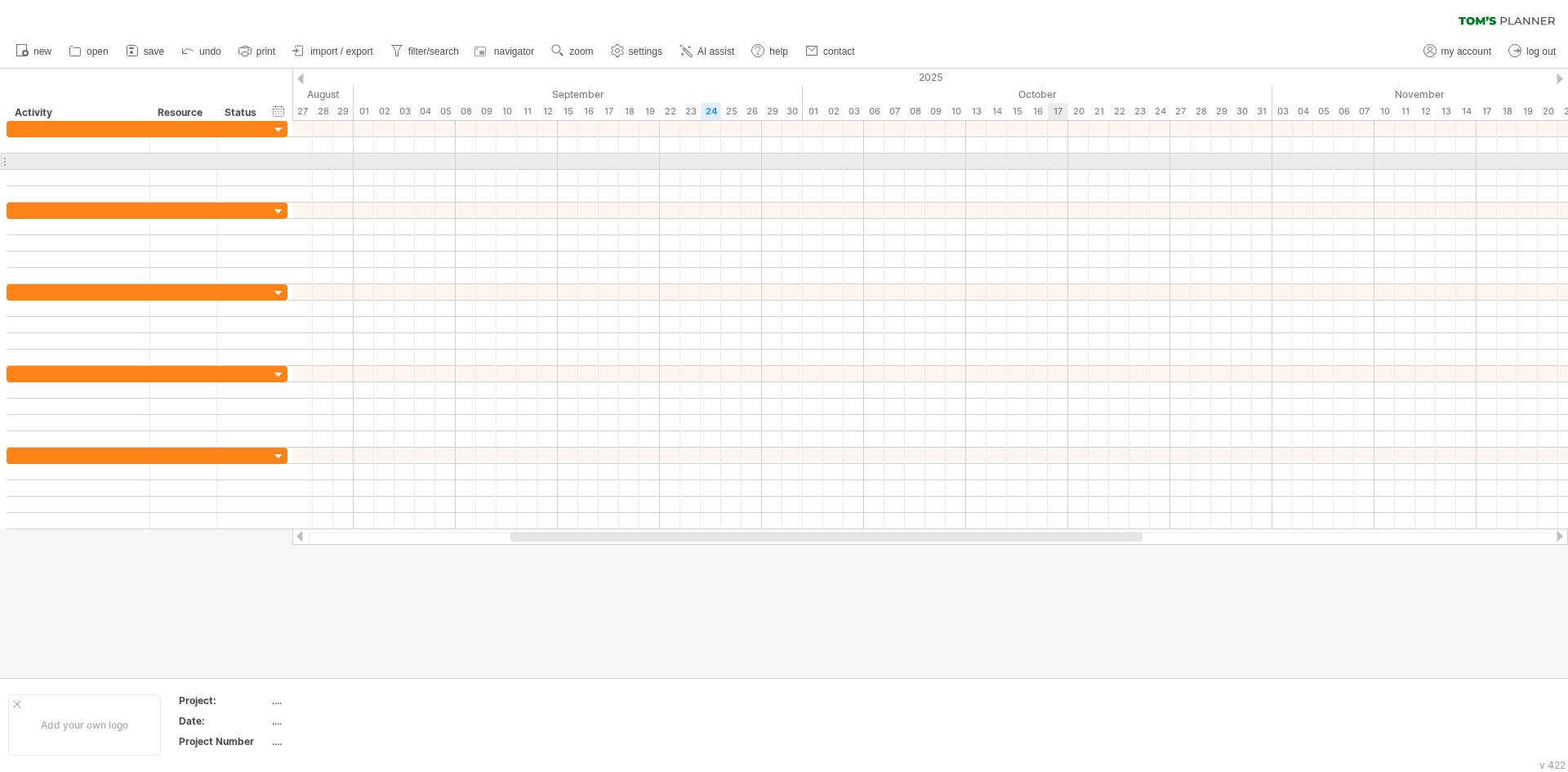
click at [1065, 167] on div at bounding box center [930, 161] width 1276 height 17
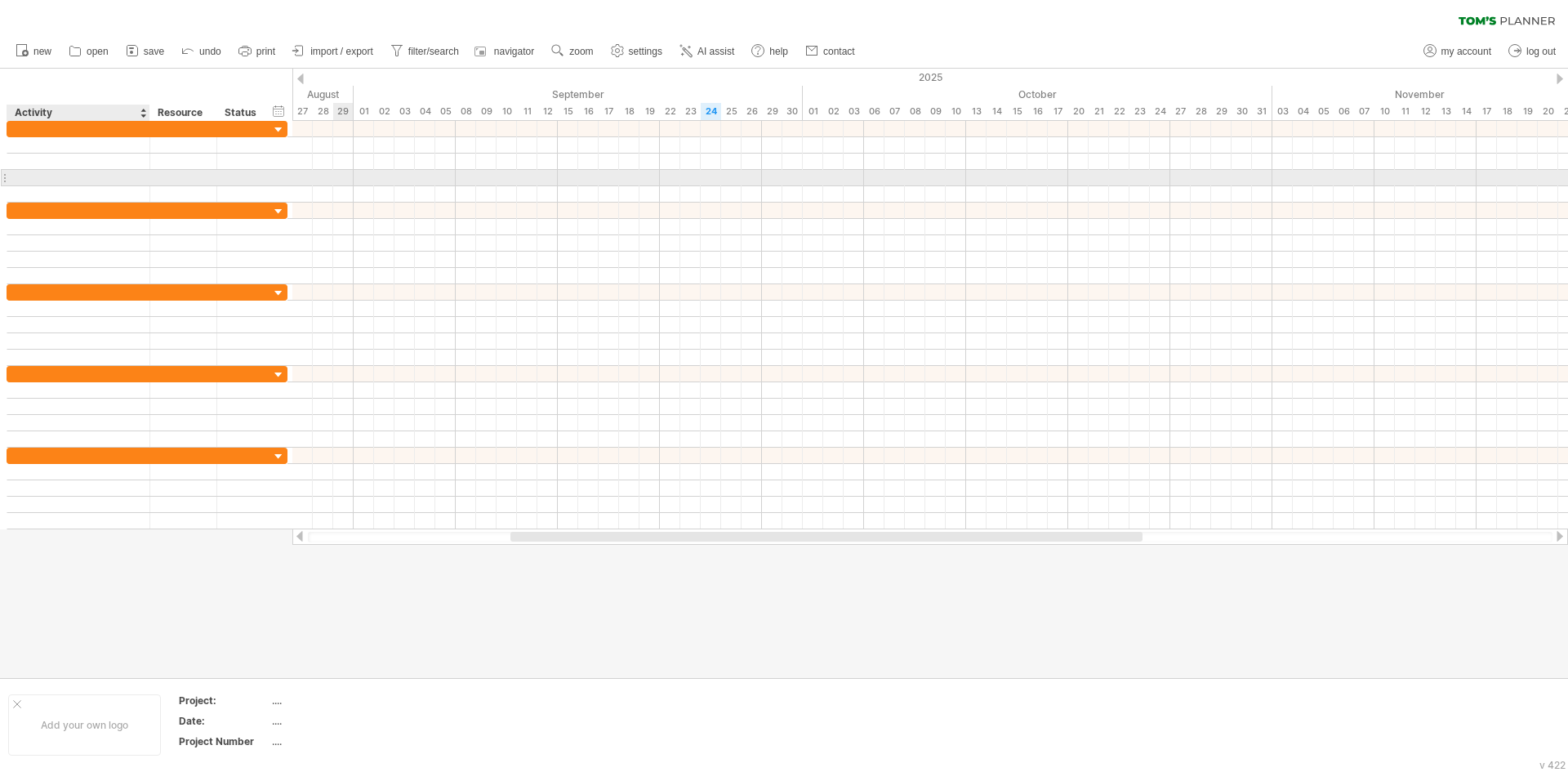
click at [96, 170] on div at bounding box center [79, 177] width 126 height 16
click at [96, 170] on input "text" at bounding box center [79, 177] width 126 height 16
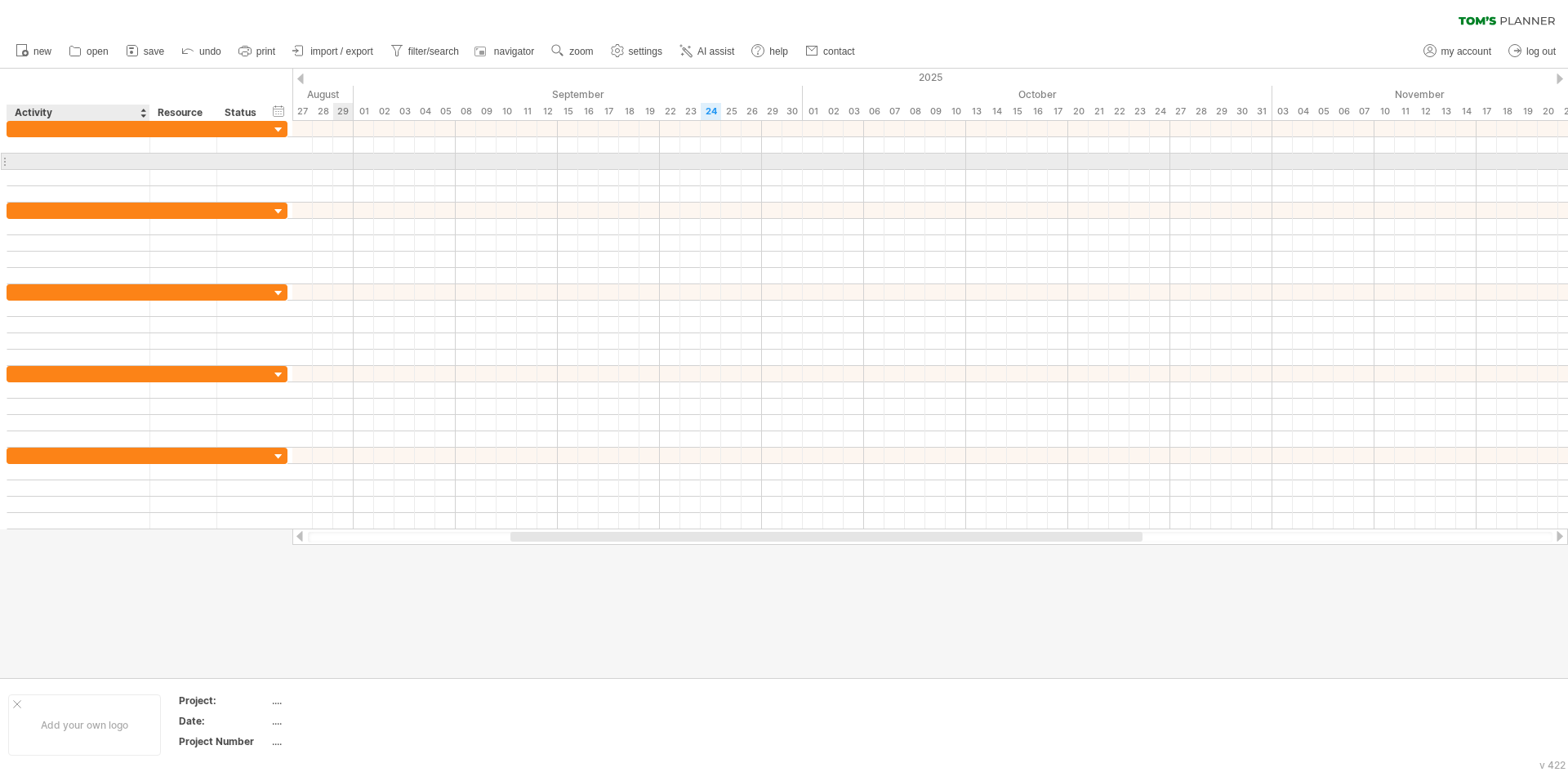
click at [97, 158] on div at bounding box center [79, 161] width 126 height 16
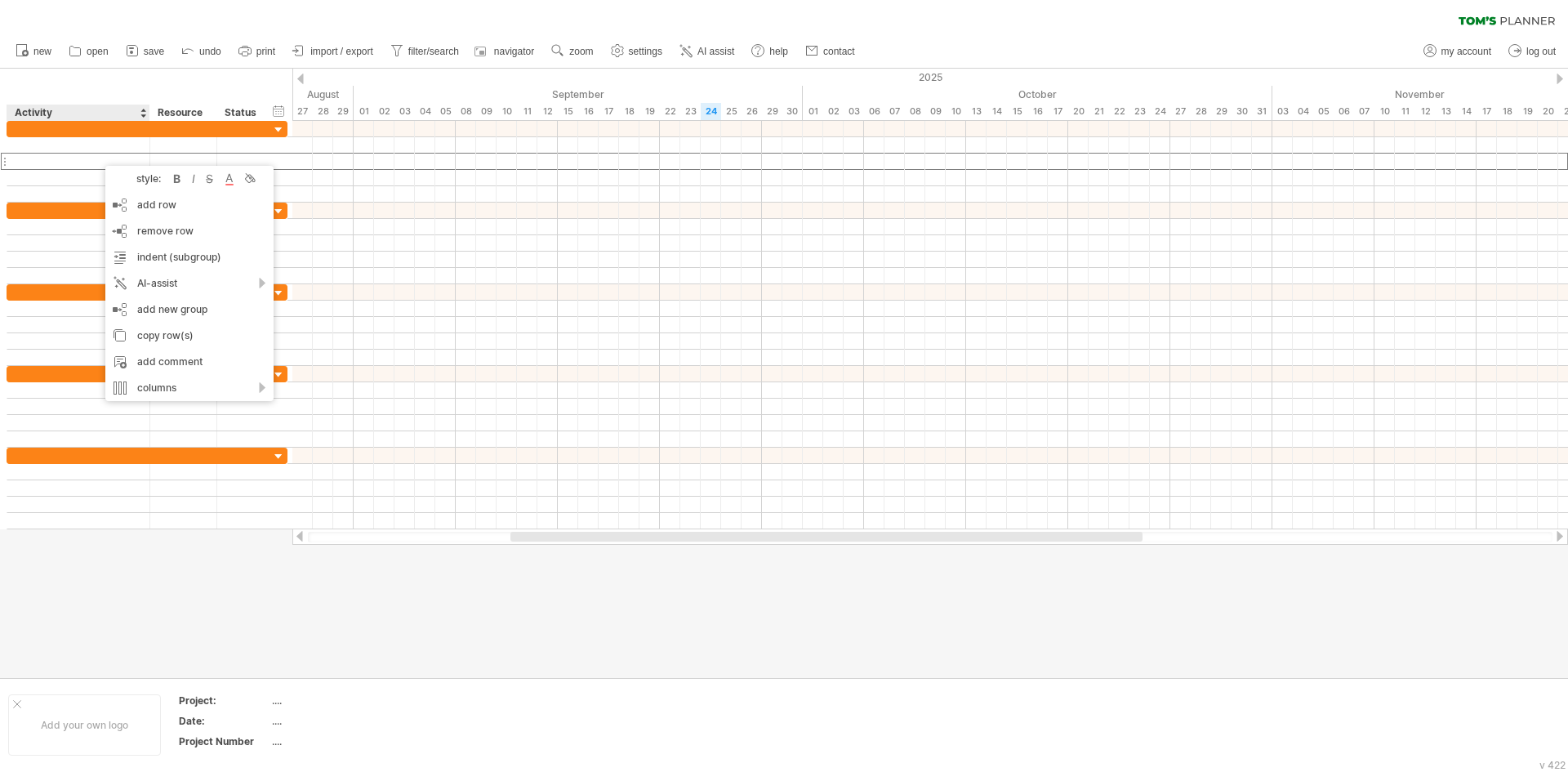
click at [1481, 20] on icon at bounding box center [1507, 21] width 96 height 9
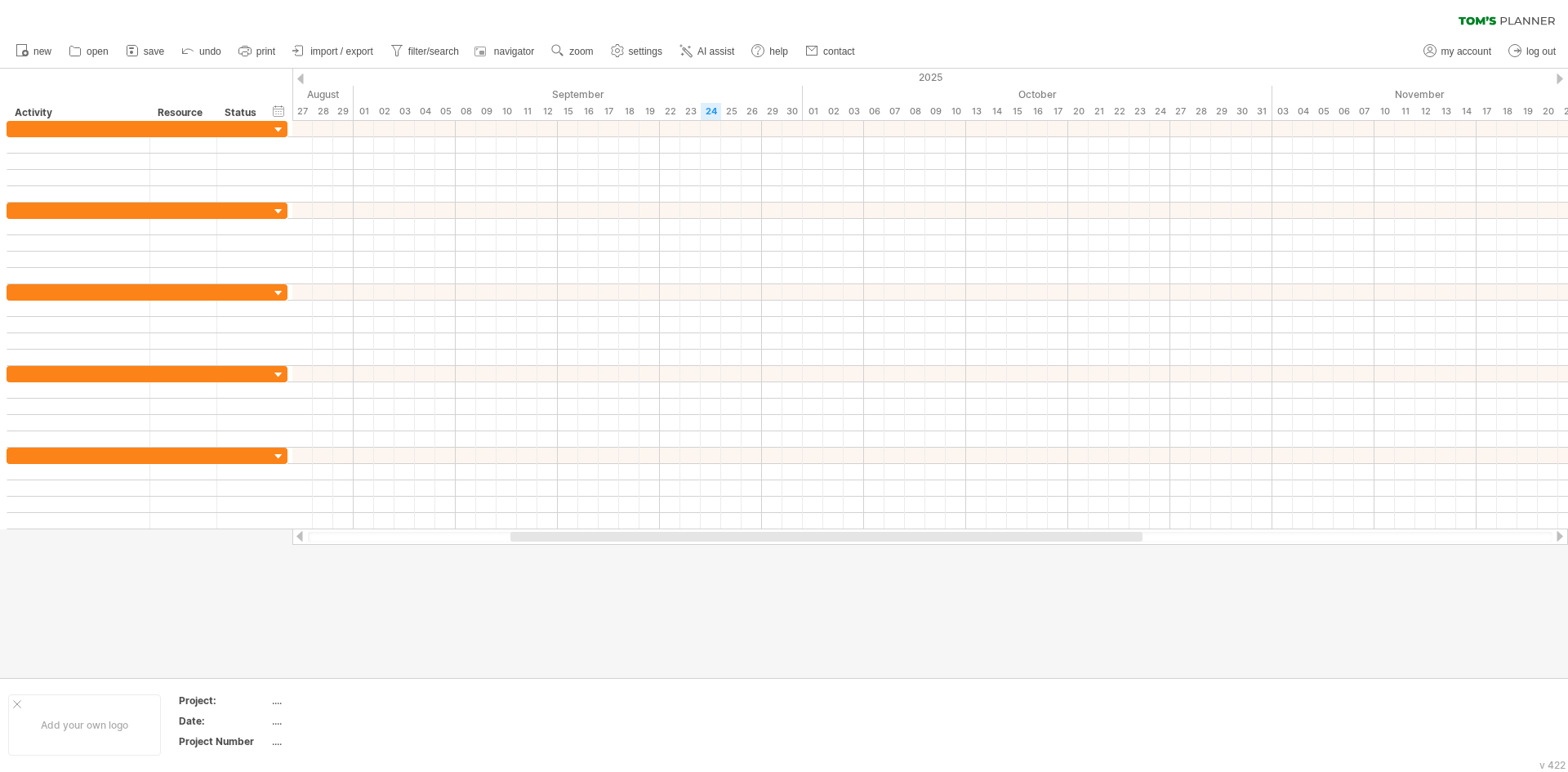
click at [1490, 17] on icon at bounding box center [1507, 21] width 96 height 9
